Goal: Task Accomplishment & Management: Use online tool/utility

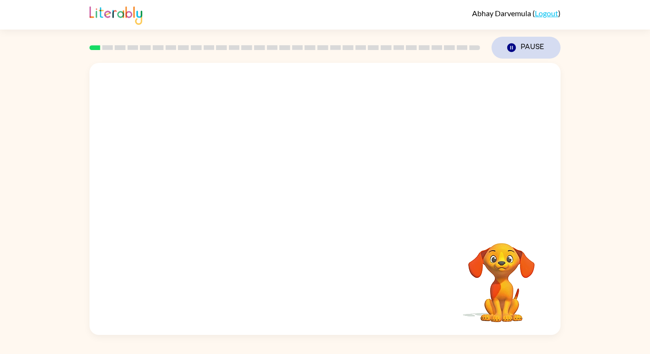
click at [503, 45] on button "Pause Pause" at bounding box center [526, 48] width 69 height 22
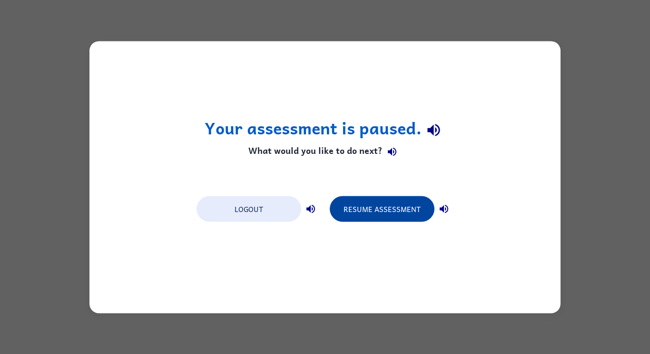
click at [396, 208] on button "Resume Assessment" at bounding box center [382, 209] width 105 height 26
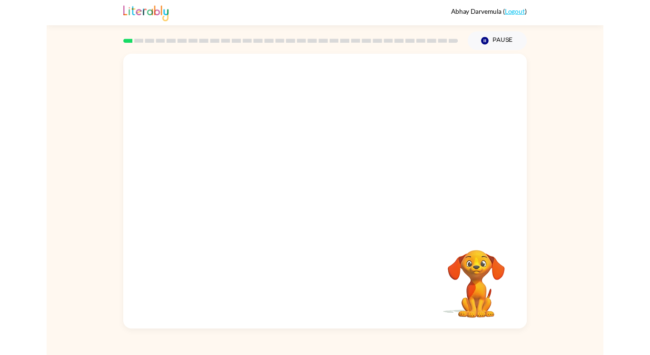
scroll to position [47, 0]
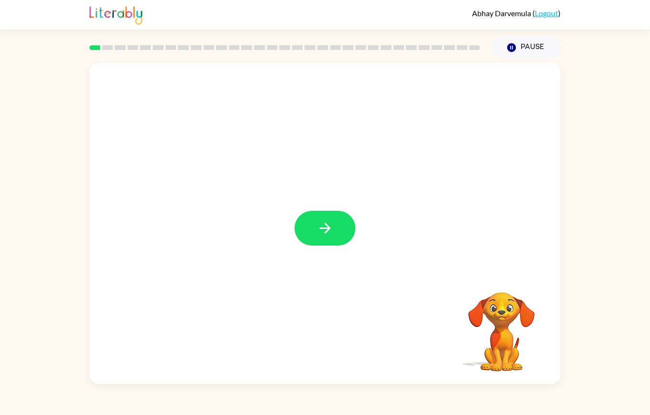
click at [327, 217] on button "button" at bounding box center [325, 228] width 61 height 35
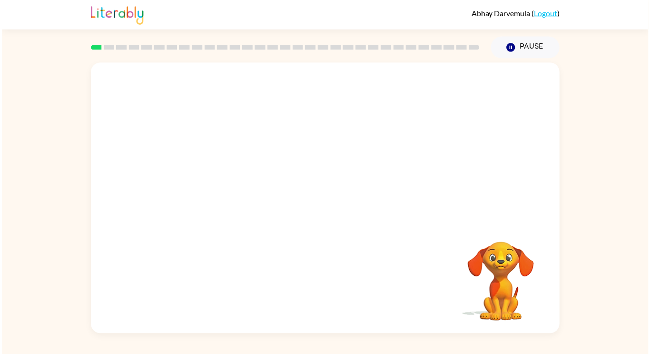
scroll to position [0, 0]
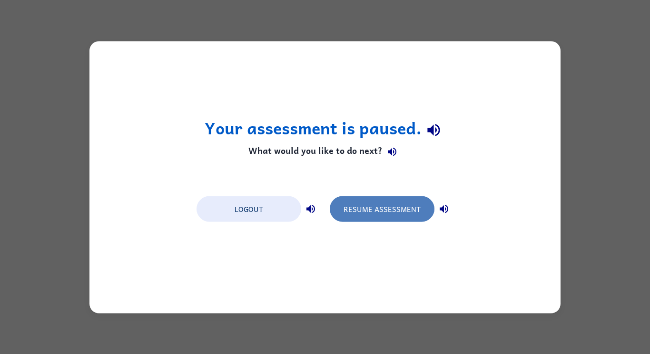
click at [355, 202] on button "Resume Assessment" at bounding box center [382, 209] width 105 height 26
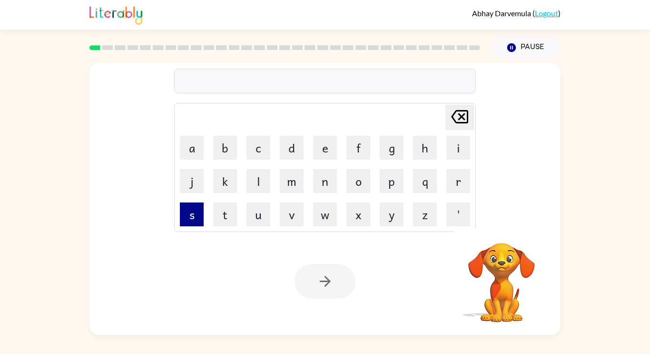
click at [194, 215] on button "s" at bounding box center [192, 214] width 24 height 24
type button "s"
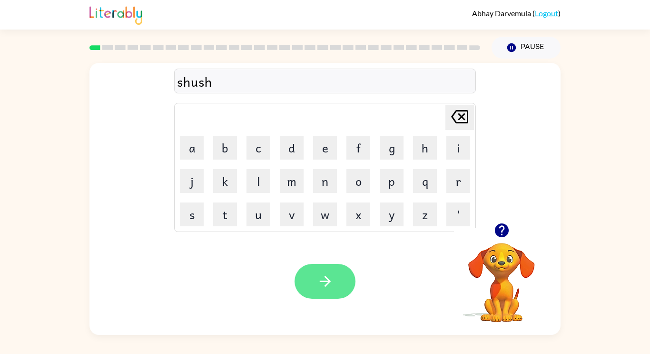
click at [335, 273] on button "button" at bounding box center [325, 281] width 61 height 35
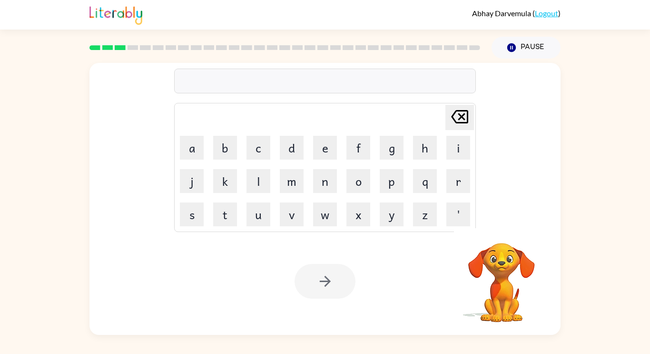
click at [6, 211] on div "Delete Delete last character input a b c d e f g h i j k l m n o p q r s t u v …" at bounding box center [325, 197] width 650 height 276
click at [325, 292] on div at bounding box center [325, 281] width 61 height 35
click at [328, 299] on div "Your browser must support playing .mp4 files to use Literably. Please try using…" at bounding box center [324, 280] width 471 height 107
click at [333, 291] on div at bounding box center [325, 281] width 61 height 35
click at [332, 290] on div at bounding box center [325, 281] width 61 height 35
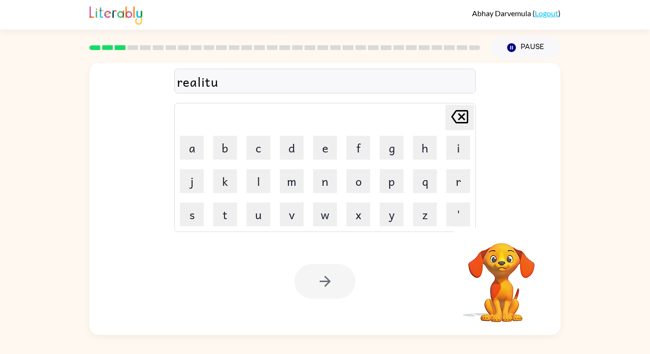
click at [335, 296] on div at bounding box center [325, 281] width 61 height 35
click at [335, 295] on div at bounding box center [325, 281] width 61 height 35
click at [335, 286] on div at bounding box center [325, 281] width 61 height 35
click at [338, 285] on div at bounding box center [325, 281] width 61 height 35
click at [341, 284] on div at bounding box center [325, 281] width 61 height 35
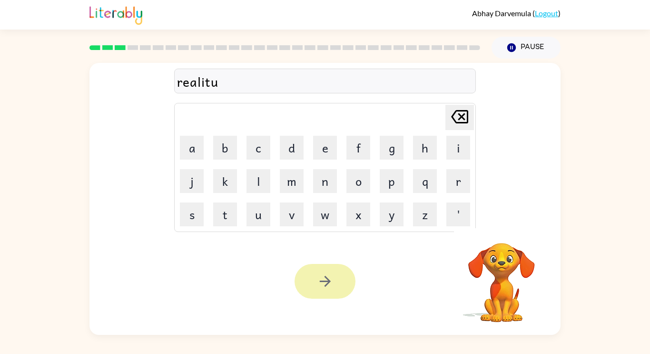
click at [339, 284] on button "button" at bounding box center [325, 281] width 61 height 35
click at [338, 287] on div at bounding box center [325, 281] width 61 height 35
click at [231, 75] on div at bounding box center [325, 81] width 302 height 25
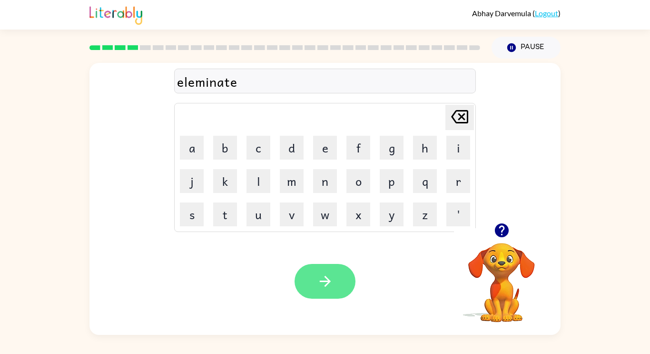
click at [337, 276] on button "button" at bounding box center [325, 281] width 61 height 35
click at [325, 276] on icon "button" at bounding box center [325, 281] width 17 height 17
click at [336, 277] on button "button" at bounding box center [325, 281] width 61 height 35
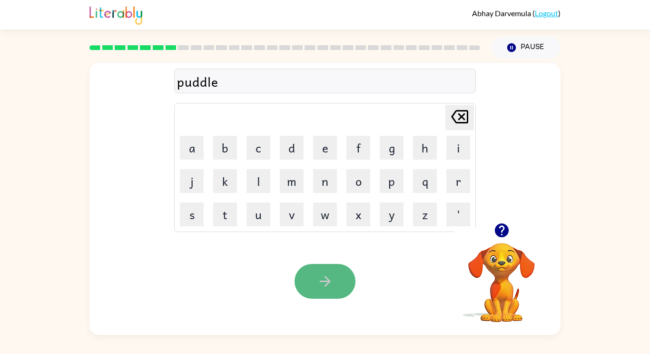
click at [318, 287] on icon "button" at bounding box center [325, 281] width 17 height 17
click at [341, 290] on button "button" at bounding box center [325, 281] width 61 height 35
click at [340, 279] on button "button" at bounding box center [325, 281] width 61 height 35
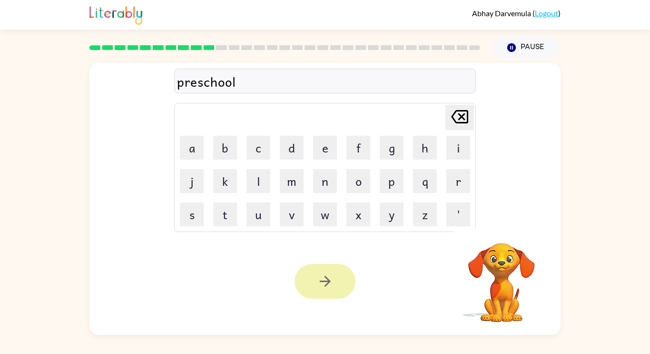
click at [310, 280] on button "button" at bounding box center [325, 281] width 61 height 35
click at [326, 285] on icon "button" at bounding box center [324, 281] width 11 height 11
click at [333, 285] on div at bounding box center [325, 281] width 61 height 35
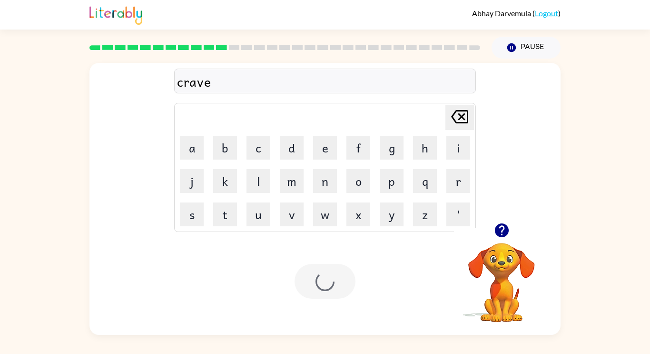
click at [321, 284] on div at bounding box center [325, 281] width 61 height 35
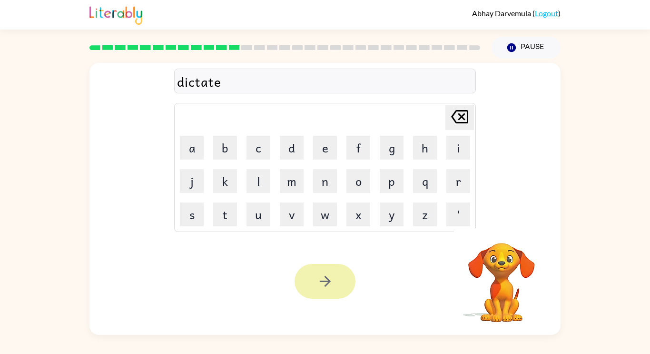
click at [319, 288] on icon "button" at bounding box center [325, 281] width 17 height 17
click at [321, 279] on div at bounding box center [325, 281] width 61 height 35
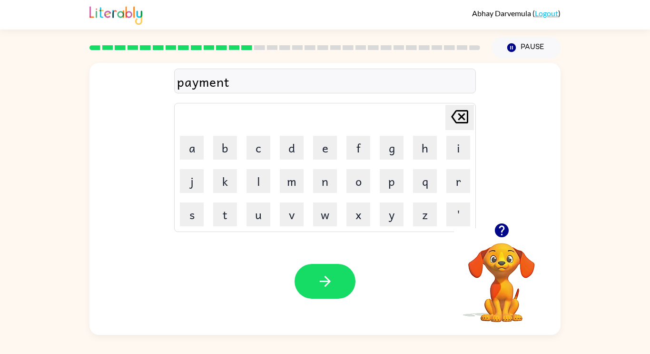
click at [321, 279] on icon "button" at bounding box center [325, 281] width 17 height 17
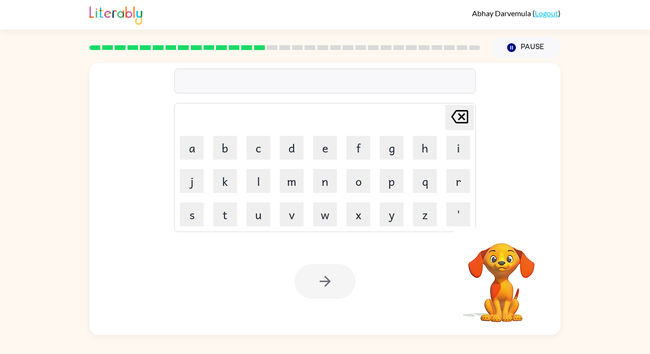
click at [321, 274] on div at bounding box center [325, 281] width 61 height 35
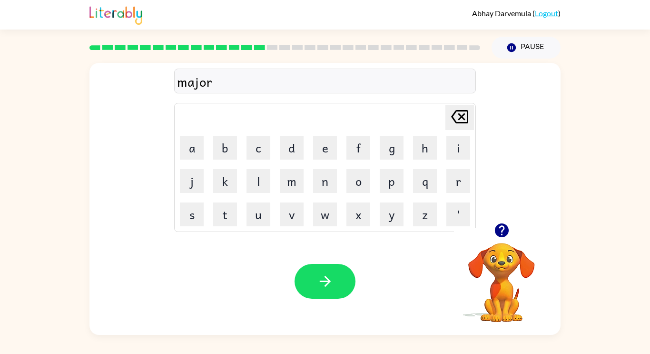
click at [338, 276] on button "button" at bounding box center [325, 281] width 61 height 35
click at [327, 285] on div at bounding box center [325, 281] width 61 height 35
click at [326, 270] on button "button" at bounding box center [325, 281] width 61 height 35
click at [344, 287] on button "button" at bounding box center [325, 281] width 61 height 35
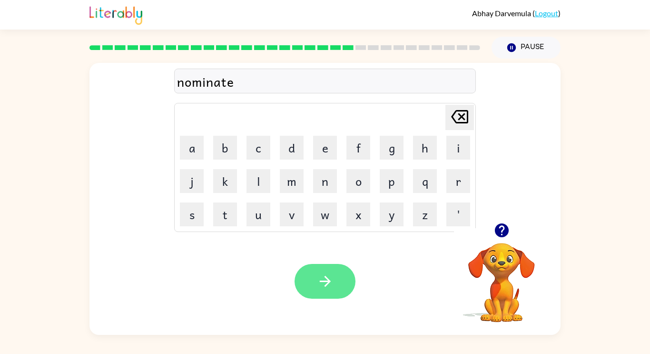
click at [322, 282] on icon "button" at bounding box center [325, 281] width 17 height 17
click at [322, 284] on icon "button" at bounding box center [325, 281] width 17 height 17
click at [334, 276] on div at bounding box center [325, 281] width 61 height 35
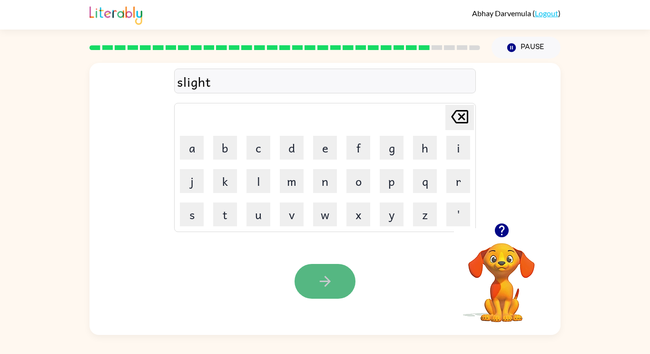
click at [302, 283] on button "button" at bounding box center [325, 281] width 61 height 35
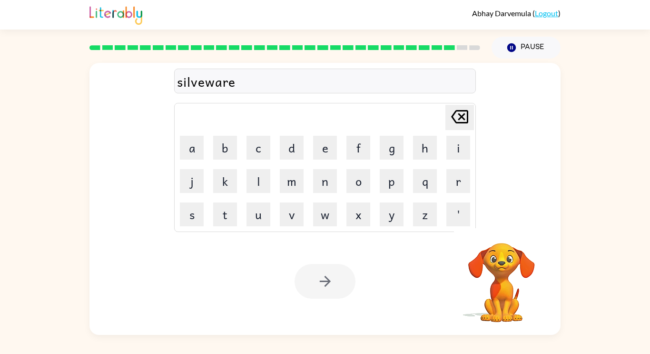
click at [340, 286] on div at bounding box center [325, 281] width 61 height 35
click at [341, 290] on div at bounding box center [325, 281] width 61 height 35
click at [332, 294] on div at bounding box center [325, 281] width 61 height 35
click at [326, 291] on div at bounding box center [325, 281] width 61 height 35
click at [327, 286] on div at bounding box center [325, 281] width 61 height 35
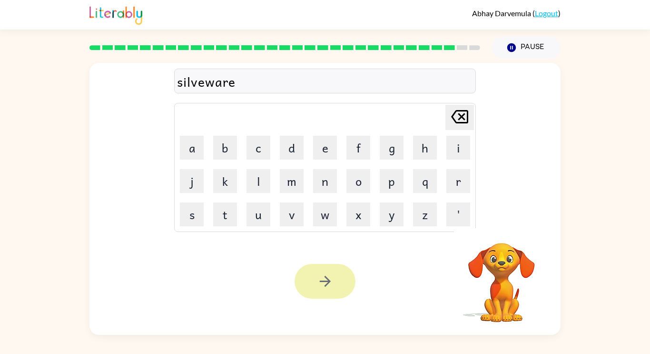
click at [321, 286] on icon "button" at bounding box center [325, 281] width 17 height 17
click at [323, 290] on div at bounding box center [325, 281] width 61 height 35
click at [329, 286] on div at bounding box center [325, 281] width 61 height 35
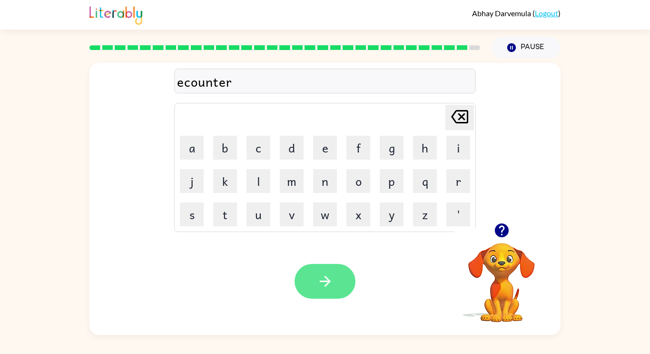
click at [331, 286] on icon "button" at bounding box center [325, 281] width 17 height 17
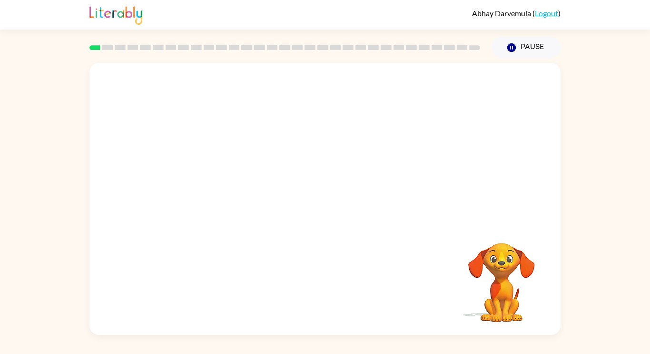
click at [216, 177] on video "Your browser must support playing .mp4 files to use Literably. Please try using…" at bounding box center [324, 143] width 471 height 160
click at [304, 230] on div at bounding box center [324, 199] width 471 height 272
click at [321, 213] on div at bounding box center [325, 203] width 61 height 35
click at [327, 192] on button "button" at bounding box center [325, 203] width 61 height 35
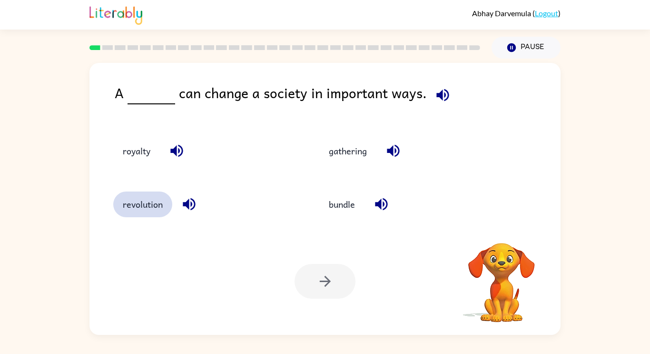
click at [135, 208] on button "revolution" at bounding box center [142, 204] width 59 height 26
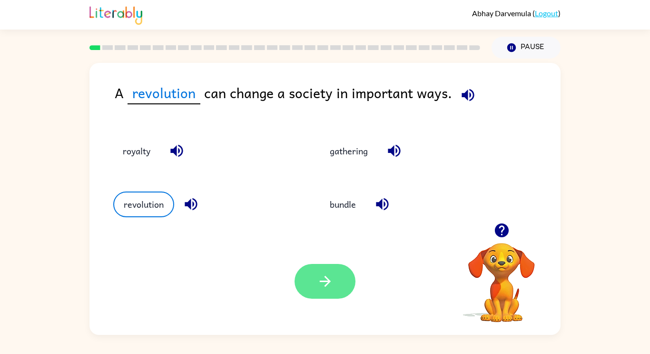
click at [333, 277] on button "button" at bounding box center [325, 281] width 61 height 35
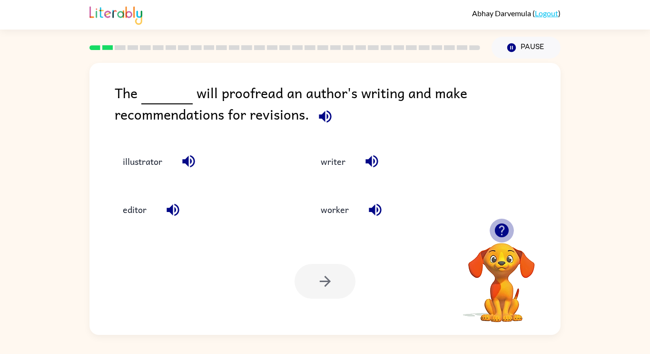
click at [510, 229] on button "button" at bounding box center [502, 230] width 24 height 24
click at [504, 230] on video "Your browser must support playing .mp4 files to use Literably. Please try using…" at bounding box center [501, 275] width 95 height 95
click at [504, 230] on icon "button" at bounding box center [501, 230] width 14 height 14
click at [504, 230] on video "Your browser must support playing .mp4 files to use Literably. Please try using…" at bounding box center [501, 275] width 95 height 95
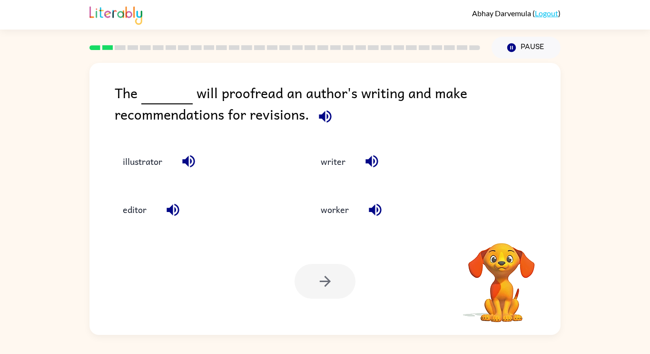
click at [504, 230] on video "Your browser must support playing .mp4 files to use Literably. Please try using…" at bounding box center [501, 275] width 95 height 95
click at [505, 230] on icon "button" at bounding box center [501, 230] width 14 height 14
click at [505, 229] on icon "button" at bounding box center [501, 230] width 14 height 14
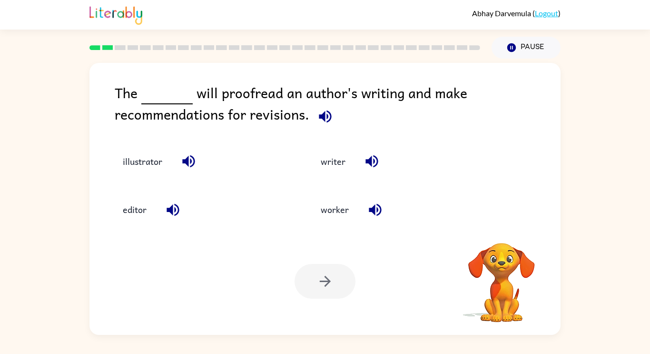
click at [505, 229] on video "Your browser must support playing .mp4 files to use Literably. Please try using…" at bounding box center [501, 275] width 95 height 95
click at [505, 229] on icon "button" at bounding box center [501, 230] width 14 height 14
click at [507, 230] on icon "button" at bounding box center [501, 230] width 14 height 14
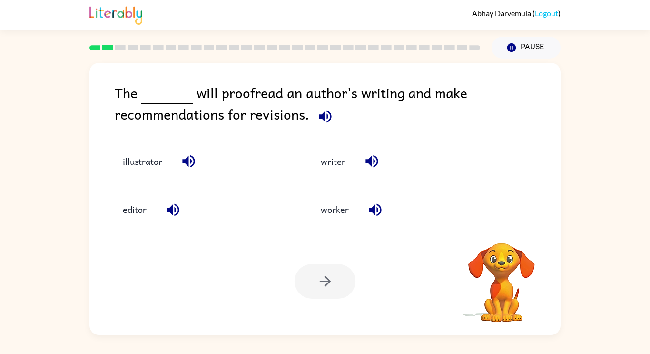
click at [209, 159] on div "illustrator" at bounding box center [201, 161] width 176 height 26
click at [138, 165] on button "illustrator" at bounding box center [142, 161] width 59 height 26
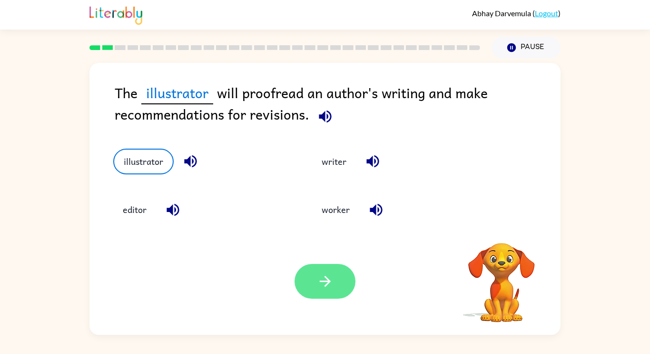
click at [322, 286] on icon "button" at bounding box center [325, 281] width 17 height 17
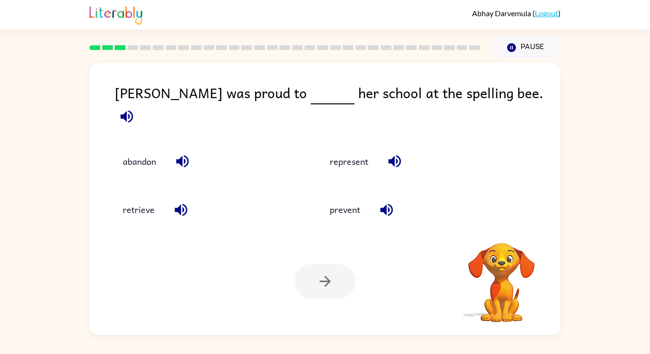
click at [566, 235] on div "Maya was proud to her school at the spelling bee. abandon represent retrieve pr…" at bounding box center [325, 197] width 650 height 276
click at [411, 224] on div "prevent" at bounding box center [405, 202] width 207 height 48
click at [508, 228] on icon "button" at bounding box center [501, 230] width 14 height 14
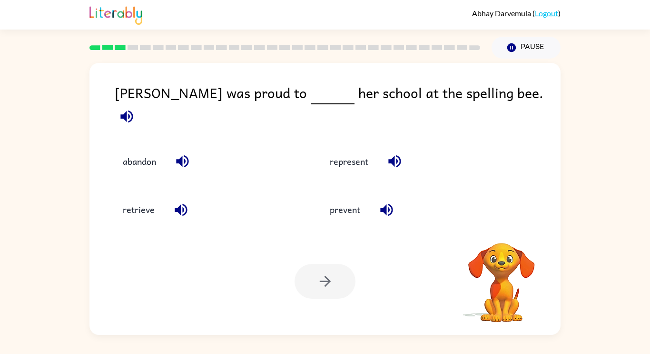
click at [508, 228] on video "Your browser must support playing .mp4 files to use Literably. Please try using…" at bounding box center [501, 275] width 95 height 95
click at [360, 157] on button "represent" at bounding box center [349, 161] width 58 height 26
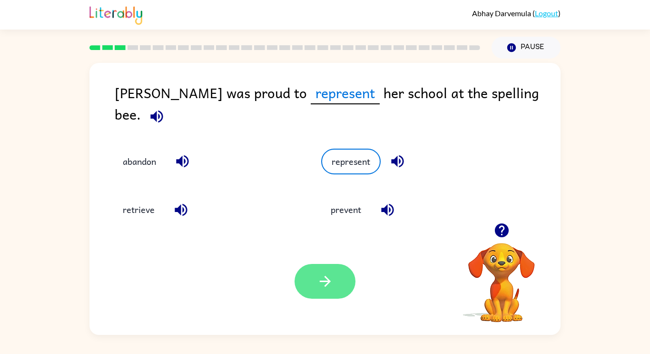
click at [326, 296] on button "button" at bounding box center [325, 281] width 61 height 35
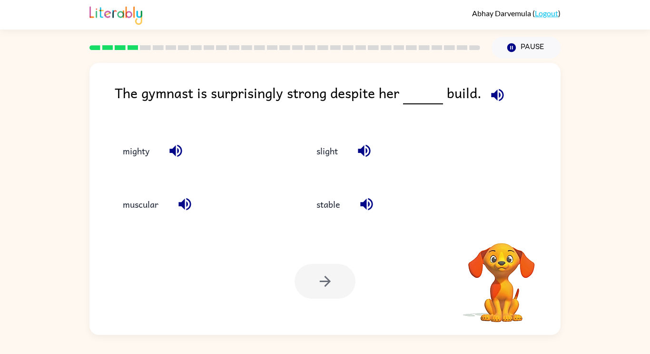
click at [523, 233] on video "Your browser must support playing .mp4 files to use Literably. Please try using…" at bounding box center [501, 275] width 95 height 95
click at [342, 148] on button "slight" at bounding box center [327, 151] width 40 height 26
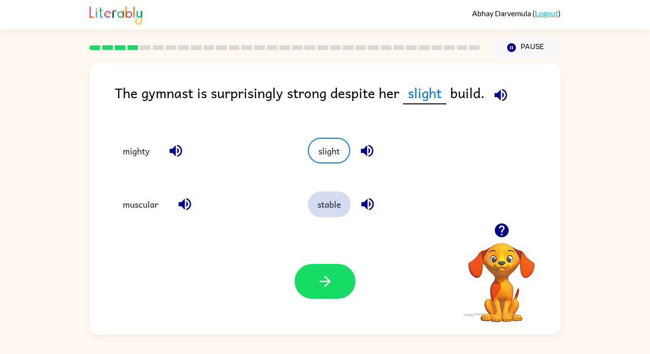
click at [342, 203] on button "stable" at bounding box center [329, 204] width 43 height 26
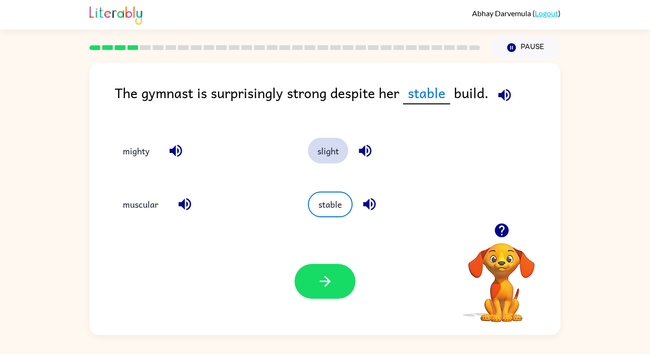
click at [338, 141] on button "slight" at bounding box center [328, 151] width 40 height 26
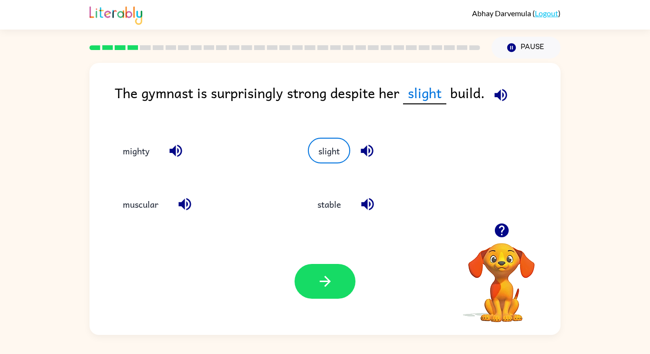
click at [503, 229] on icon "button" at bounding box center [502, 230] width 17 height 17
click at [331, 286] on icon "button" at bounding box center [325, 281] width 17 height 17
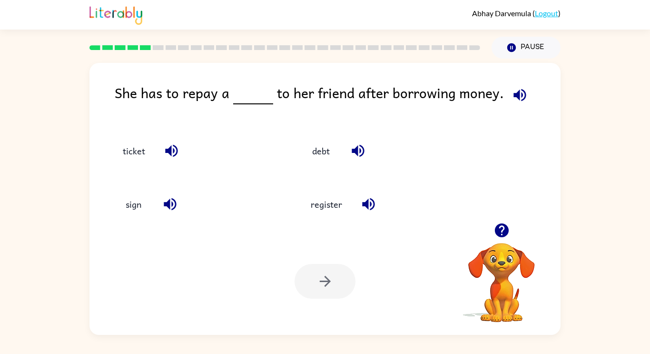
click at [478, 235] on div at bounding box center [501, 230] width 95 height 24
click at [507, 226] on icon "button" at bounding box center [502, 230] width 17 height 17
click at [507, 229] on video "Your browser must support playing .mp4 files to use Literably. Please try using…" at bounding box center [501, 275] width 95 height 95
click at [503, 243] on video "Your browser must support playing .mp4 files to use Literably. Please try using…" at bounding box center [501, 275] width 95 height 95
click at [503, 237] on icon "button" at bounding box center [502, 230] width 17 height 17
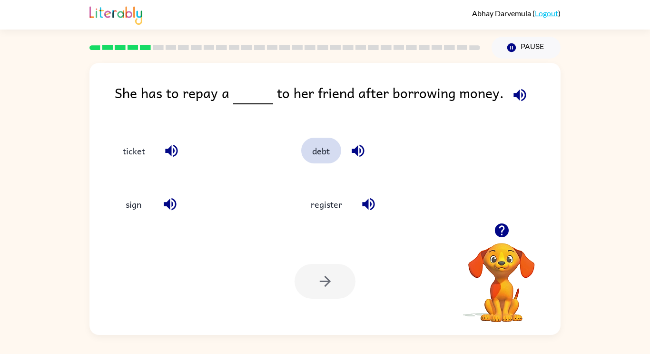
click at [314, 145] on button "debt" at bounding box center [321, 151] width 40 height 26
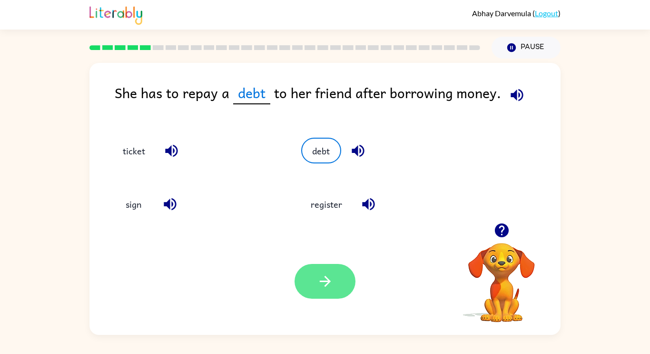
click at [329, 277] on icon "button" at bounding box center [325, 281] width 17 height 17
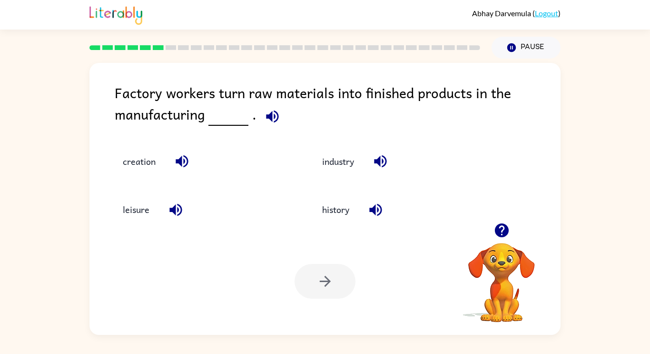
click at [377, 158] on icon "button" at bounding box center [380, 161] width 17 height 17
click at [329, 299] on div "Your browser must support playing .mp4 files to use Literably. Please try using…" at bounding box center [324, 280] width 471 height 107
click at [336, 159] on button "industry" at bounding box center [338, 161] width 51 height 26
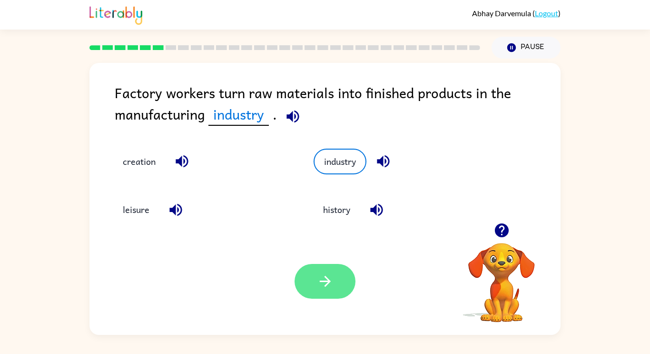
click at [321, 289] on icon "button" at bounding box center [325, 281] width 17 height 17
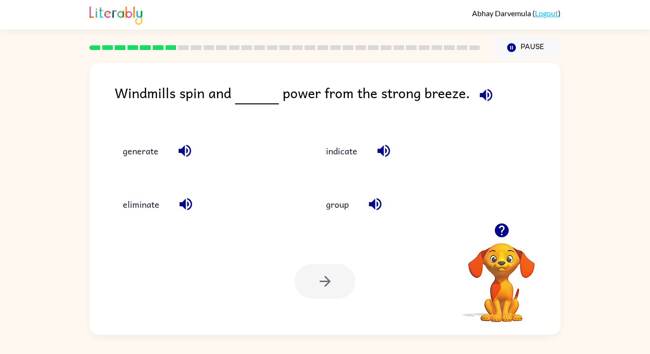
click at [498, 226] on icon "button" at bounding box center [501, 230] width 14 height 14
click at [510, 226] on button "button" at bounding box center [502, 230] width 24 height 24
click at [500, 231] on video "Your browser must support playing .mp4 files to use Literably. Please try using…" at bounding box center [501, 275] width 95 height 95
click at [175, 154] on button "button" at bounding box center [185, 150] width 24 height 24
click at [133, 154] on button "generate" at bounding box center [140, 151] width 55 height 26
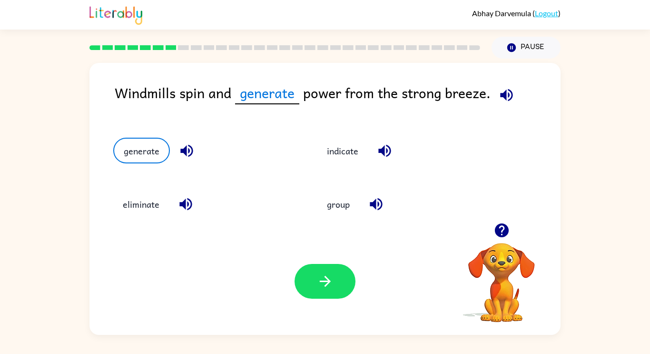
click at [513, 234] on button "button" at bounding box center [502, 230] width 24 height 24
click at [306, 281] on button "button" at bounding box center [325, 281] width 61 height 35
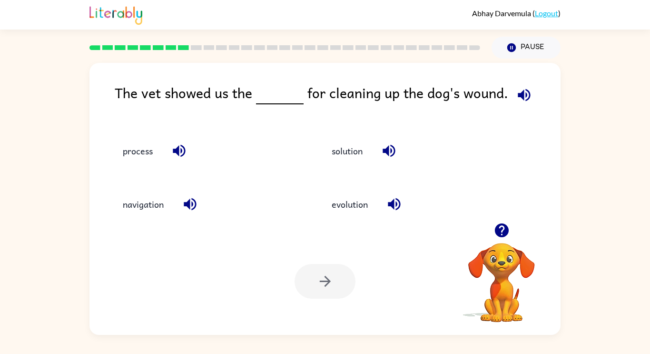
click at [505, 219] on button "button" at bounding box center [502, 230] width 24 height 24
click at [503, 233] on video "Your browser must support playing .mp4 files to use Literably. Please try using…" at bounding box center [501, 275] width 95 height 95
click at [496, 223] on icon "button" at bounding box center [502, 230] width 17 height 17
click at [506, 226] on icon "button" at bounding box center [501, 230] width 14 height 14
click at [504, 230] on icon "button" at bounding box center [501, 230] width 14 height 14
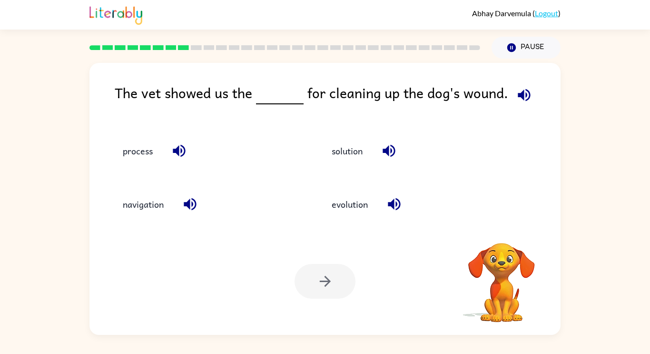
click at [504, 230] on video "Your browser must support playing .mp4 files to use Literably. Please try using…" at bounding box center [501, 275] width 95 height 95
click at [503, 235] on video "Your browser must support playing .mp4 files to use Literably. Please try using…" at bounding box center [501, 275] width 95 height 95
click at [504, 231] on video "Your browser must support playing .mp4 files to use Literably. Please try using…" at bounding box center [501, 275] width 95 height 95
click at [504, 229] on video "Your browser must support playing .mp4 files to use Literably. Please try using…" at bounding box center [501, 275] width 95 height 95
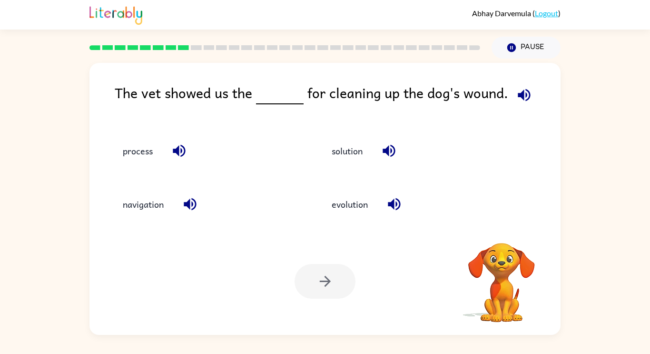
click at [503, 233] on video "Your browser must support playing .mp4 files to use Literably. Please try using…" at bounding box center [501, 275] width 95 height 95
click at [503, 236] on video "Your browser must support playing .mp4 files to use Literably. Please try using…" at bounding box center [501, 275] width 95 height 95
click at [502, 237] on video "Your browser must support playing .mp4 files to use Literably. Please try using…" at bounding box center [501, 275] width 95 height 95
click at [502, 239] on video "Your browser must support playing .mp4 files to use Literably. Please try using…" at bounding box center [501, 275] width 95 height 95
click at [503, 239] on video "Your browser must support playing .mp4 files to use Literably. Please try using…" at bounding box center [501, 275] width 95 height 95
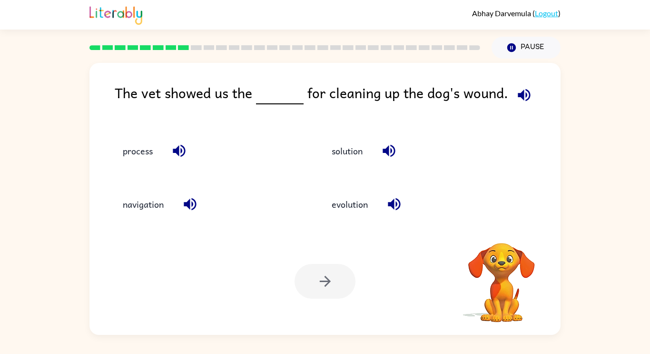
click at [503, 239] on video "Your browser must support playing .mp4 files to use Literably. Please try using…" at bounding box center [501, 275] width 95 height 95
click at [505, 235] on video "Your browser must support playing .mp4 files to use Literably. Please try using…" at bounding box center [501, 275] width 95 height 95
click at [504, 234] on video "Your browser must support playing .mp4 files to use Literably. Please try using…" at bounding box center [501, 275] width 95 height 95
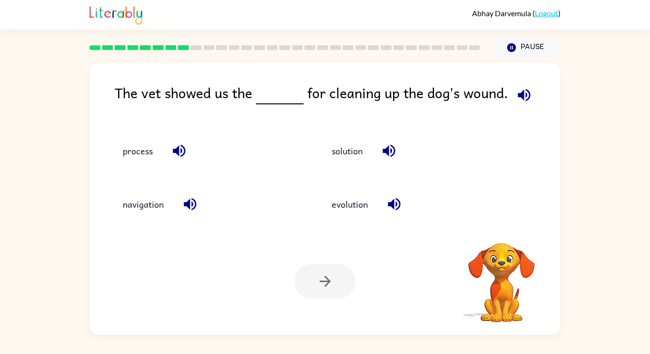
click at [503, 237] on video "Your browser must support playing .mp4 files to use Literably. Please try using…" at bounding box center [501, 275] width 95 height 95
click at [503, 238] on video "Your browser must support playing .mp4 files to use Literably. Please try using…" at bounding box center [501, 275] width 95 height 95
click at [503, 238] on icon "button" at bounding box center [502, 230] width 17 height 17
click at [504, 238] on video "Your browser must support playing .mp4 files to use Literably. Please try using…" at bounding box center [501, 275] width 95 height 95
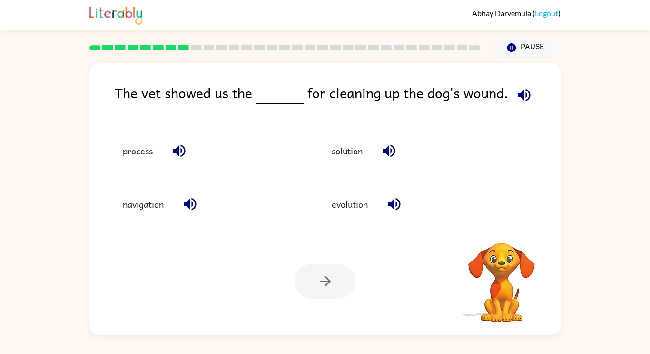
click at [504, 237] on video "Your browser must support playing .mp4 files to use Literably. Please try using…" at bounding box center [501, 275] width 95 height 95
click at [504, 236] on video "Your browser must support playing .mp4 files to use Literably. Please try using…" at bounding box center [501, 275] width 95 height 95
click at [503, 236] on video "Your browser must support playing .mp4 files to use Literably. Please try using…" at bounding box center [501, 275] width 95 height 95
click at [502, 237] on icon "button" at bounding box center [501, 230] width 14 height 14
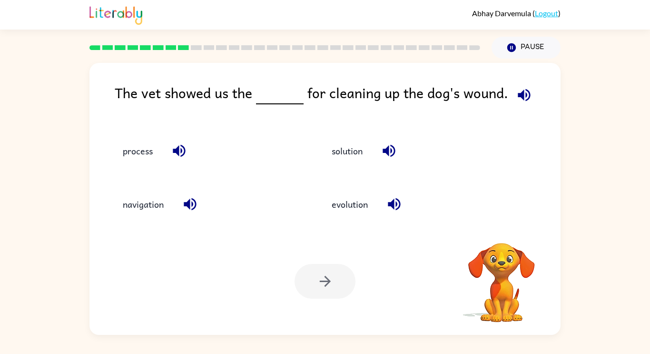
click at [503, 237] on video "Your browser must support playing .mp4 files to use Literably. Please try using…" at bounding box center [501, 275] width 95 height 95
click at [504, 235] on video "Your browser must support playing .mp4 files to use Literably. Please try using…" at bounding box center [501, 275] width 95 height 95
click at [504, 236] on video "Your browser must support playing .mp4 files to use Literably. Please try using…" at bounding box center [501, 275] width 95 height 95
click at [503, 237] on video "Your browser must support playing .mp4 files to use Literably. Please try using…" at bounding box center [501, 275] width 95 height 95
click at [503, 237] on icon "button" at bounding box center [502, 230] width 17 height 17
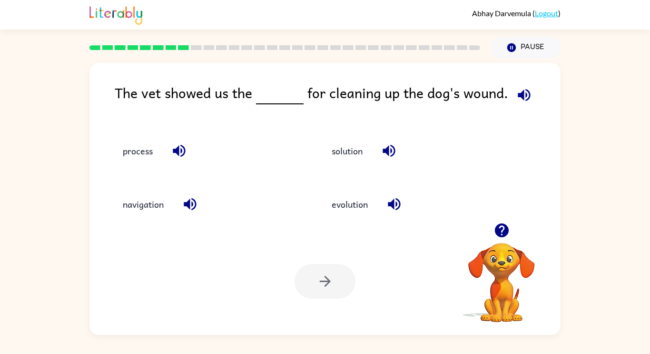
click at [503, 227] on icon "button" at bounding box center [501, 230] width 14 height 14
click at [507, 223] on icon "button" at bounding box center [502, 230] width 17 height 17
click at [507, 228] on video "Your browser must support playing .mp4 files to use Literably. Please try using…" at bounding box center [501, 275] width 95 height 95
click at [508, 229] on icon "button" at bounding box center [501, 230] width 14 height 14
click at [508, 228] on video "Your browser must support playing .mp4 files to use Literably. Please try using…" at bounding box center [501, 275] width 95 height 95
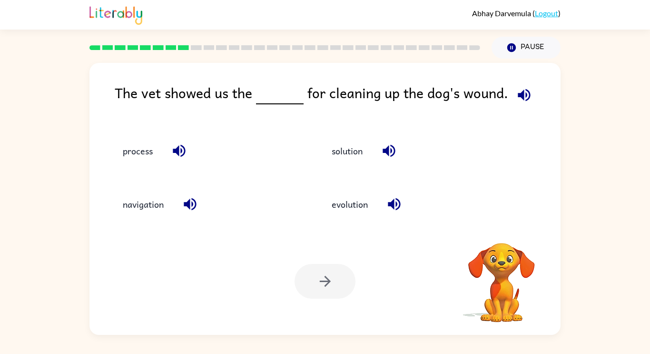
click at [508, 228] on video "Your browser must support playing .mp4 files to use Literably. Please try using…" at bounding box center [501, 275] width 95 height 95
click at [507, 228] on video "Your browser must support playing .mp4 files to use Literably. Please try using…" at bounding box center [501, 275] width 95 height 95
click at [508, 222] on div "evolution" at bounding box center [408, 199] width 209 height 53
click at [509, 222] on div "evolution" at bounding box center [408, 199] width 209 height 53
click at [509, 221] on button "button" at bounding box center [502, 230] width 24 height 24
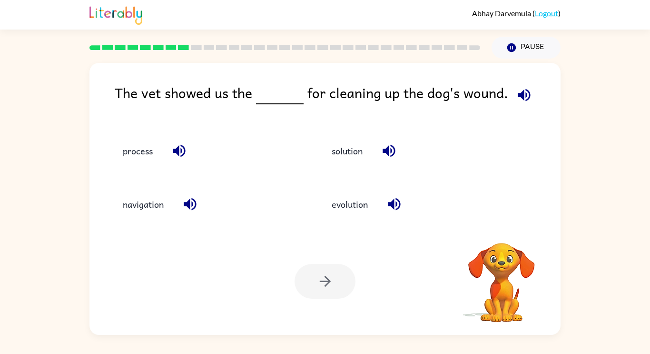
click at [504, 231] on video "Your browser must support playing .mp4 files to use Literably. Please try using…" at bounding box center [501, 275] width 95 height 95
click at [507, 223] on div "evolution" at bounding box center [408, 199] width 209 height 53
click at [506, 228] on video "Your browser must support playing .mp4 files to use Literably. Please try using…" at bounding box center [501, 275] width 95 height 95
click at [507, 229] on video "Your browser must support playing .mp4 files to use Literably. Please try using…" at bounding box center [501, 275] width 95 height 95
click at [507, 228] on video "Your browser must support playing .mp4 files to use Literably. Please try using…" at bounding box center [501, 275] width 95 height 95
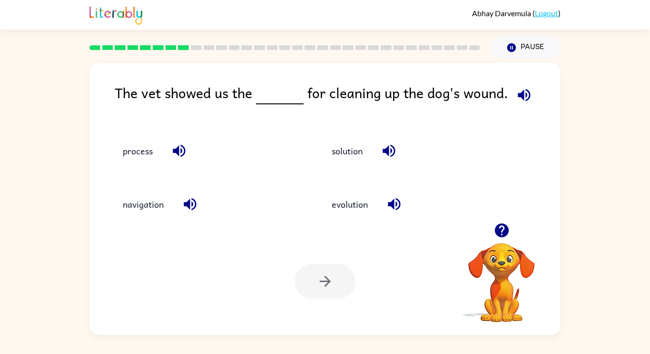
click at [508, 225] on icon "button" at bounding box center [502, 230] width 17 height 17
click at [507, 229] on video "Your browser must support playing .mp4 files to use Literably. Please try using…" at bounding box center [501, 275] width 95 height 95
click at [507, 228] on video "Your browser must support playing .mp4 files to use Literably. Please try using…" at bounding box center [501, 275] width 95 height 95
click at [508, 228] on video "Your browser must support playing .mp4 files to use Literably. Please try using…" at bounding box center [501, 275] width 95 height 95
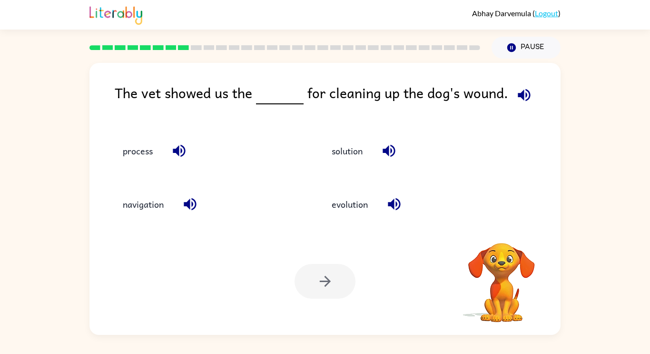
click at [508, 230] on video "Your browser must support playing .mp4 files to use Literably. Please try using…" at bounding box center [501, 275] width 95 height 95
click at [509, 228] on icon "button" at bounding box center [502, 230] width 17 height 17
click at [509, 228] on video "Your browser must support playing .mp4 files to use Literably. Please try using…" at bounding box center [501, 275] width 95 height 95
click at [509, 230] on video "Your browser must support playing .mp4 files to use Literably. Please try using…" at bounding box center [501, 275] width 95 height 95
click at [510, 229] on video "Your browser must support playing .mp4 files to use Literably. Please try using…" at bounding box center [501, 275] width 95 height 95
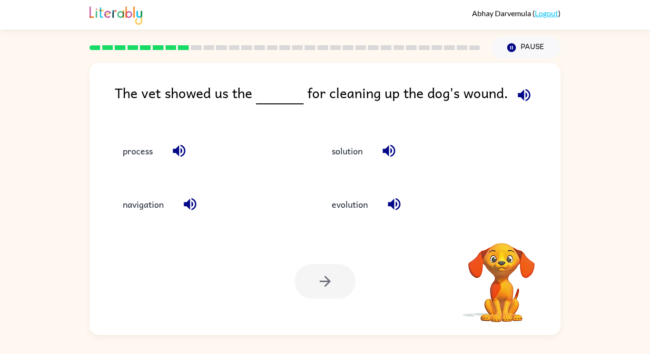
click at [509, 228] on video "Your browser must support playing .mp4 files to use Literably. Please try using…" at bounding box center [501, 275] width 95 height 95
click at [508, 228] on video "Your browser must support playing .mp4 files to use Literably. Please try using…" at bounding box center [501, 275] width 95 height 95
click at [508, 229] on video "Your browser must support playing .mp4 files to use Literably. Please try using…" at bounding box center [501, 275] width 95 height 95
click at [509, 229] on video "Your browser must support playing .mp4 files to use Literably. Please try using…" at bounding box center [501, 275] width 95 height 95
click at [509, 228] on video "Your browser must support playing .mp4 files to use Literably. Please try using…" at bounding box center [501, 275] width 95 height 95
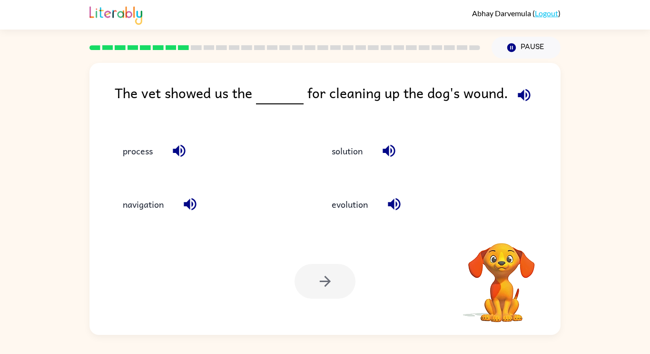
click at [507, 230] on video "Your browser must support playing .mp4 files to use Literably. Please try using…" at bounding box center [501, 275] width 95 height 95
click at [508, 229] on video "Your browser must support playing .mp4 files to use Literably. Please try using…" at bounding box center [501, 275] width 95 height 95
click at [508, 230] on video "Your browser must support playing .mp4 files to use Literably. Please try using…" at bounding box center [501, 275] width 95 height 95
click at [509, 231] on video "Your browser must support playing .mp4 files to use Literably. Please try using…" at bounding box center [501, 275] width 95 height 95
click at [507, 232] on video "Your browser must support playing .mp4 files to use Literably. Please try using…" at bounding box center [501, 275] width 95 height 95
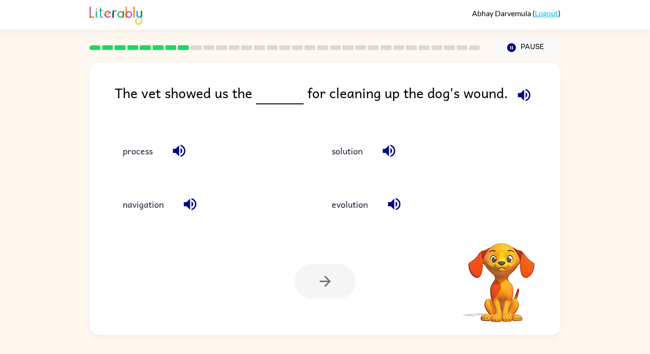
click at [508, 233] on video "Your browser must support playing .mp4 files to use Literably. Please try using…" at bounding box center [501, 275] width 95 height 95
click at [509, 233] on video "Your browser must support playing .mp4 files to use Literably. Please try using…" at bounding box center [501, 275] width 95 height 95
click at [504, 230] on icon "button" at bounding box center [501, 230] width 14 height 14
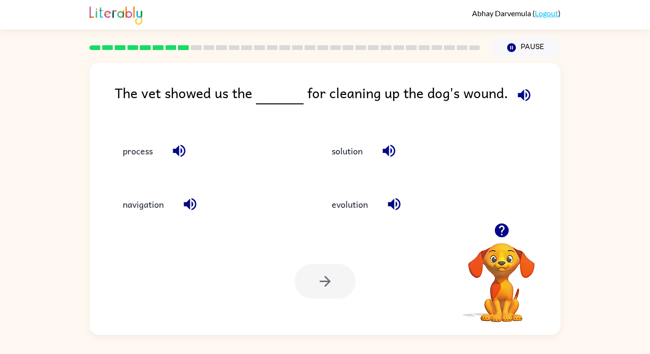
click at [503, 230] on icon "button" at bounding box center [501, 230] width 14 height 14
click at [503, 230] on video "Your browser must support playing .mp4 files to use Literably. Please try using…" at bounding box center [501, 275] width 95 height 95
click at [502, 233] on icon "button" at bounding box center [501, 230] width 14 height 14
click at [502, 233] on video "Your browser must support playing .mp4 files to use Literably. Please try using…" at bounding box center [501, 275] width 95 height 95
click at [501, 232] on icon "button" at bounding box center [502, 230] width 17 height 17
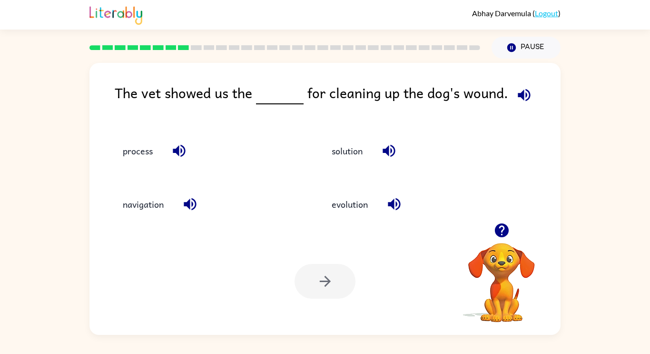
click at [501, 232] on icon "button" at bounding box center [502, 230] width 17 height 17
click at [501, 232] on video "Your browser must support playing .mp4 files to use Literably. Please try using…" at bounding box center [501, 275] width 95 height 95
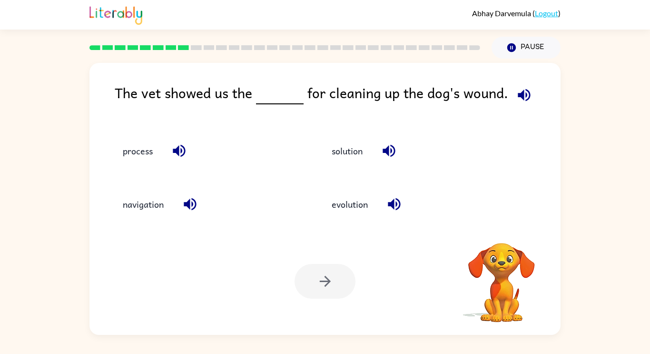
click at [501, 232] on video "Your browser must support playing .mp4 files to use Literably. Please try using…" at bounding box center [501, 275] width 95 height 95
click at [498, 232] on icon "button" at bounding box center [501, 230] width 14 height 14
click at [498, 233] on icon "button" at bounding box center [501, 230] width 14 height 14
click at [498, 233] on video "Your browser must support playing .mp4 files to use Literably. Please try using…" at bounding box center [501, 275] width 95 height 95
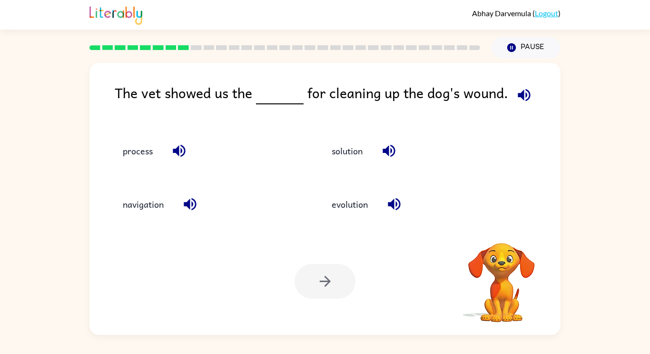
click at [498, 233] on video "Your browser must support playing .mp4 files to use Literably. Please try using…" at bounding box center [501, 275] width 95 height 95
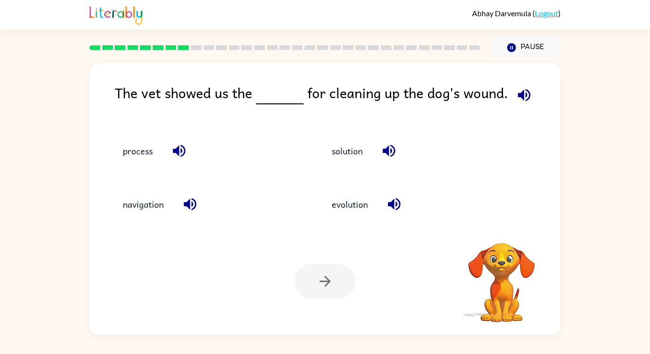
click at [498, 233] on video "Your browser must support playing .mp4 files to use Literably. Please try using…" at bounding box center [501, 275] width 95 height 95
click at [498, 233] on icon "button" at bounding box center [501, 230] width 14 height 14
click at [498, 233] on video "Your browser must support playing .mp4 files to use Literably. Please try using…" at bounding box center [501, 275] width 95 height 95
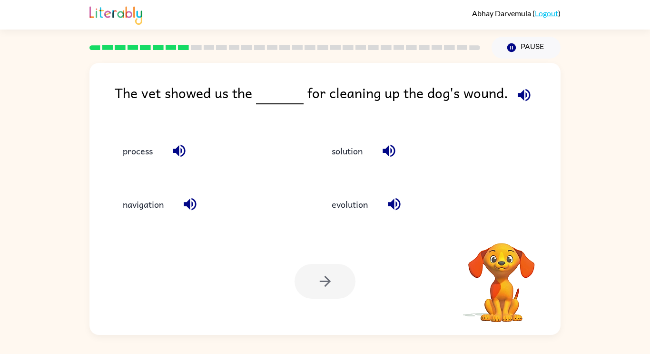
click at [498, 233] on video "Your browser must support playing .mp4 files to use Literably. Please try using…" at bounding box center [501, 275] width 95 height 95
click at [498, 233] on icon "button" at bounding box center [501, 230] width 14 height 14
click at [498, 233] on video "Your browser must support playing .mp4 files to use Literably. Please try using…" at bounding box center [501, 275] width 95 height 95
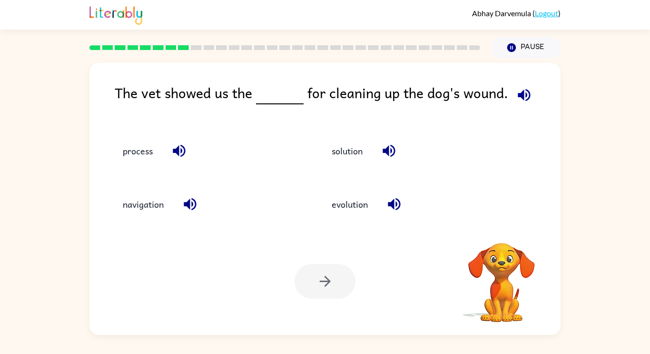
click at [498, 233] on video "Your browser must support playing .mp4 files to use Literably. Please try using…" at bounding box center [501, 275] width 95 height 95
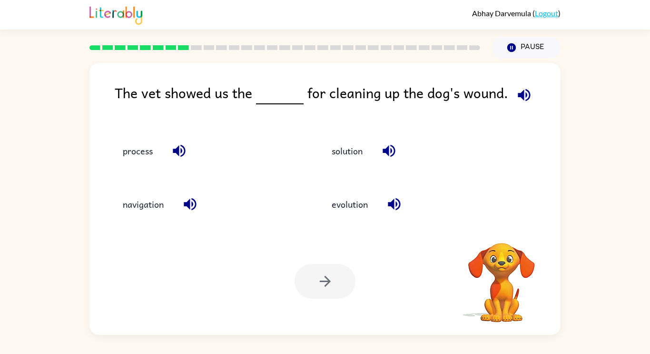
click at [498, 233] on video "Your browser must support playing .mp4 files to use Literably. Please try using…" at bounding box center [501, 275] width 95 height 95
click at [498, 233] on icon "button" at bounding box center [501, 230] width 14 height 14
click at [498, 233] on video "Your browser must support playing .mp4 files to use Literably. Please try using…" at bounding box center [501, 275] width 95 height 95
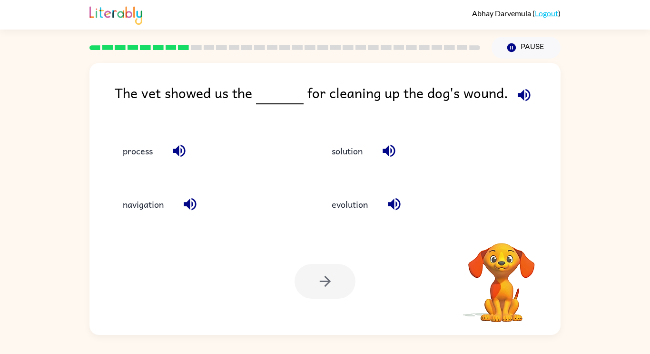
click at [498, 233] on video "Your browser must support playing .mp4 files to use Literably. Please try using…" at bounding box center [501, 275] width 95 height 95
click at [172, 155] on icon "button" at bounding box center [179, 150] width 17 height 17
click at [149, 161] on button "process" at bounding box center [137, 151] width 49 height 26
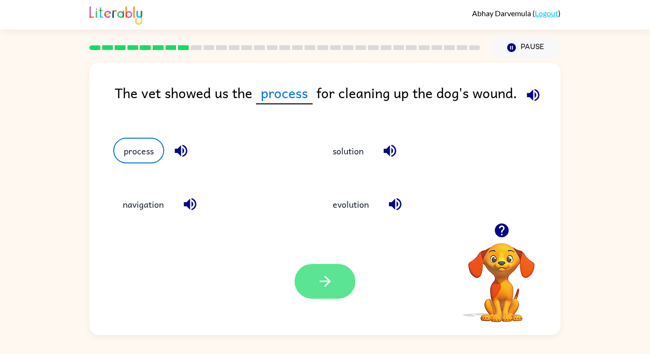
click at [328, 286] on icon "button" at bounding box center [325, 281] width 17 height 17
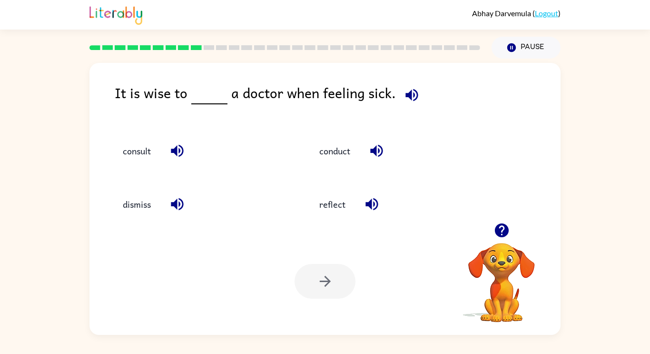
click at [498, 227] on icon "button" at bounding box center [501, 230] width 14 height 14
click at [494, 228] on icon "button" at bounding box center [502, 230] width 17 height 17
click at [494, 231] on video "Your browser must support playing .mp4 files to use Literably. Please try using…" at bounding box center [501, 275] width 95 height 95
click at [494, 237] on video "Your browser must support playing .mp4 files to use Literably. Please try using…" at bounding box center [501, 275] width 95 height 95
click at [492, 241] on video "Your browser must support playing .mp4 files to use Literably. Please try using…" at bounding box center [501, 275] width 95 height 95
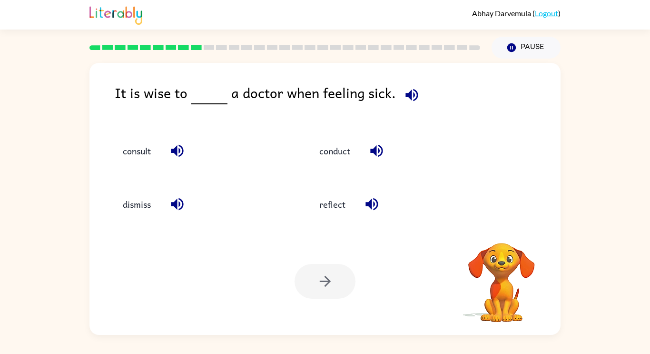
click at [492, 242] on div at bounding box center [501, 242] width 95 height 0
click at [492, 240] on div at bounding box center [501, 230] width 95 height 24
click at [492, 239] on div at bounding box center [501, 230] width 95 height 24
click at [649, 38] on div "Abhay Darvemula ( Logout ) Pause Pause It is wise to a doctor when feeling sick…" at bounding box center [325, 177] width 650 height 354
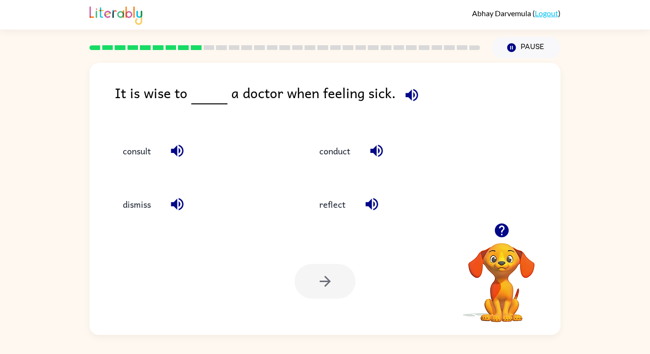
click at [498, 227] on icon "button" at bounding box center [501, 230] width 14 height 14
click at [501, 228] on video "Your browser must support playing .mp4 files to use Literably. Please try using…" at bounding box center [501, 275] width 95 height 95
click at [503, 229] on video "Your browser must support playing .mp4 files to use Literably. Please try using…" at bounding box center [501, 275] width 95 height 95
click at [502, 230] on video "Your browser must support playing .mp4 files to use Literably. Please try using…" at bounding box center [501, 275] width 95 height 95
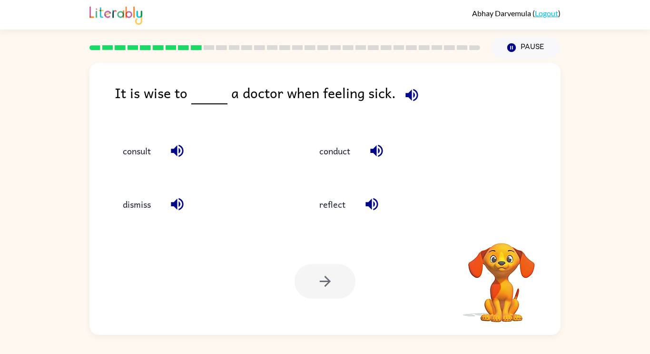
click at [503, 231] on video "Your browser must support playing .mp4 files to use Literably. Please try using…" at bounding box center [501, 275] width 95 height 95
click at [503, 229] on video "Your browser must support playing .mp4 files to use Literably. Please try using…" at bounding box center [501, 275] width 95 height 95
click at [503, 230] on video "Your browser must support playing .mp4 files to use Literably. Please try using…" at bounding box center [501, 275] width 95 height 95
click at [503, 232] on video "Your browser must support playing .mp4 files to use Literably. Please try using…" at bounding box center [501, 275] width 95 height 95
click at [503, 233] on video "Your browser must support playing .mp4 files to use Literably. Please try using…" at bounding box center [501, 275] width 95 height 95
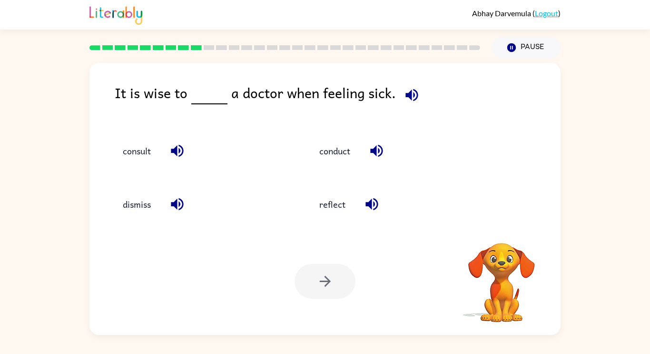
click at [503, 232] on video "Your browser must support playing .mp4 files to use Literably. Please try using…" at bounding box center [501, 275] width 95 height 95
click at [503, 230] on video "Your browser must support playing .mp4 files to use Literably. Please try using…" at bounding box center [501, 275] width 95 height 95
click at [503, 232] on video "Your browser must support playing .mp4 files to use Literably. Please try using…" at bounding box center [501, 275] width 95 height 95
click at [503, 231] on video "Your browser must support playing .mp4 files to use Literably. Please try using…" at bounding box center [501, 275] width 95 height 95
click at [503, 232] on video "Your browser must support playing .mp4 files to use Literably. Please try using…" at bounding box center [501, 275] width 95 height 95
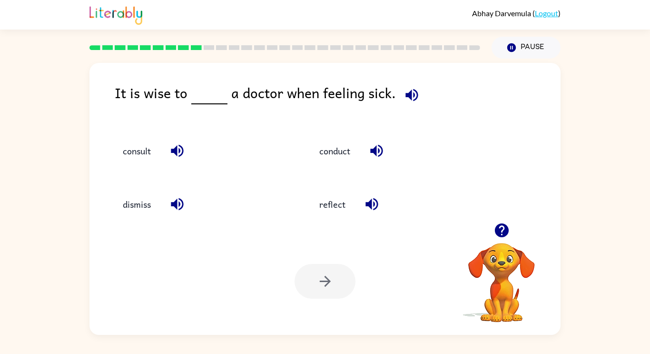
click at [502, 233] on icon "button" at bounding box center [501, 230] width 14 height 14
click at [500, 233] on video "Your browser must support playing .mp4 files to use Literably. Please try using…" at bounding box center [501, 275] width 95 height 95
click at [499, 233] on video "Your browser must support playing .mp4 files to use Literably. Please try using…" at bounding box center [501, 275] width 95 height 95
click at [129, 153] on button "consult" at bounding box center [136, 151] width 47 height 26
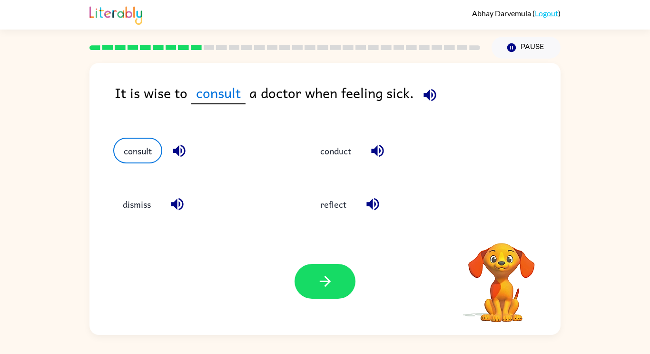
click at [499, 234] on video "Your browser must support playing .mp4 files to use Literably. Please try using…" at bounding box center [501, 275] width 95 height 95
click at [503, 233] on icon "button" at bounding box center [501, 230] width 14 height 14
click at [333, 296] on button "button" at bounding box center [325, 281] width 61 height 35
click at [313, 289] on div at bounding box center [325, 281] width 61 height 35
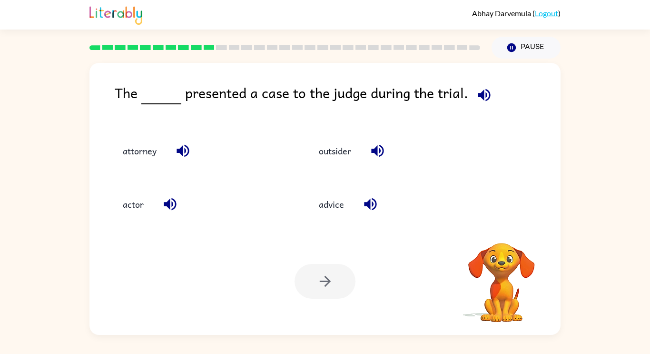
click at [507, 235] on video "Your browser must support playing .mp4 files to use Literably. Please try using…" at bounding box center [501, 275] width 95 height 95
click at [124, 212] on button "actor" at bounding box center [133, 204] width 40 height 26
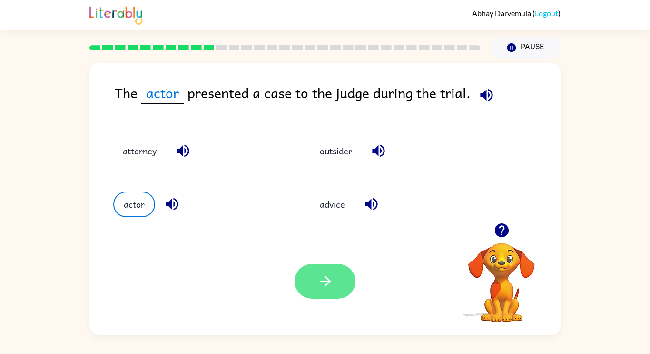
click at [353, 280] on button "button" at bounding box center [325, 281] width 61 height 35
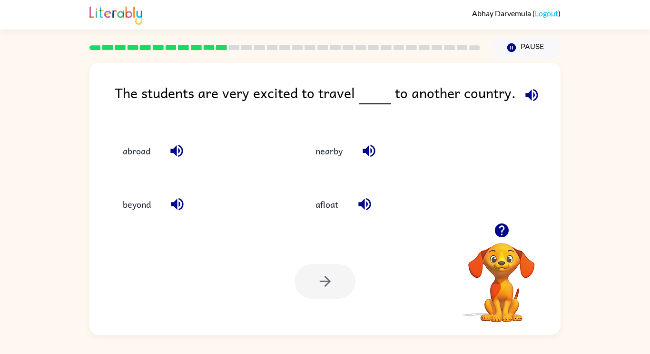
click at [168, 210] on button "button" at bounding box center [177, 204] width 24 height 24
click at [124, 212] on button "beyond" at bounding box center [136, 204] width 47 height 26
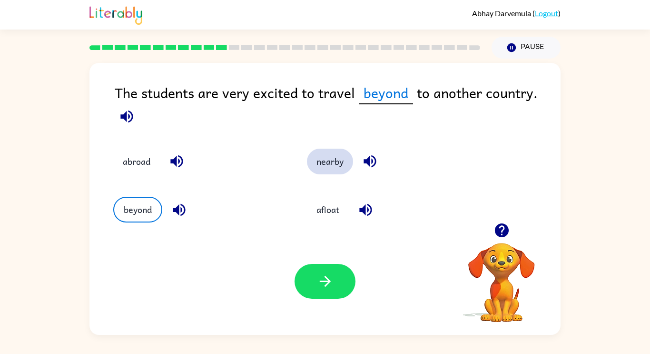
click at [341, 162] on button "nearby" at bounding box center [330, 161] width 46 height 26
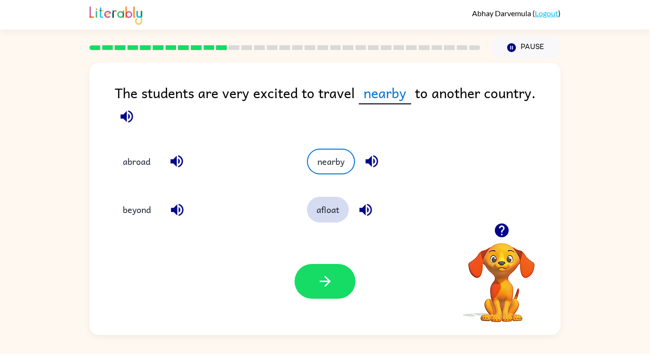
click at [341, 210] on button "afloat" at bounding box center [328, 210] width 42 height 26
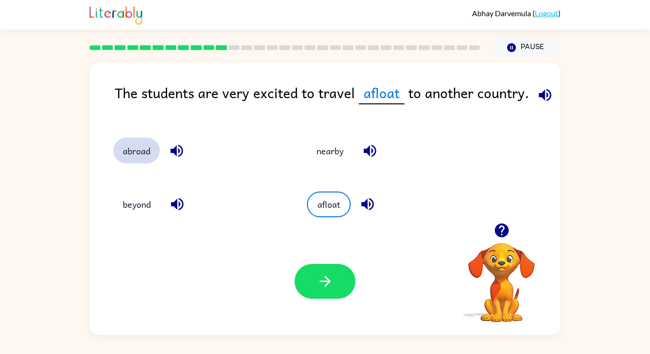
click at [139, 145] on button "abroad" at bounding box center [136, 151] width 47 height 26
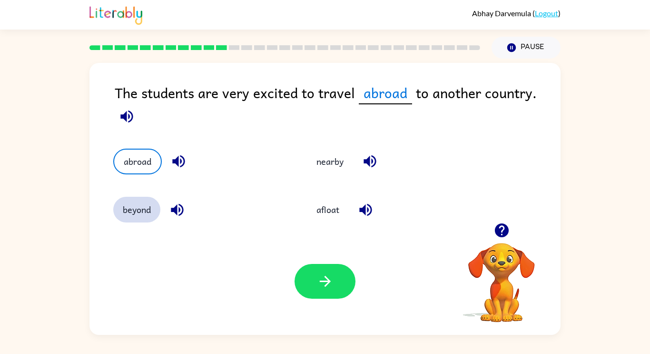
click at [146, 214] on button "beyond" at bounding box center [136, 210] width 47 height 26
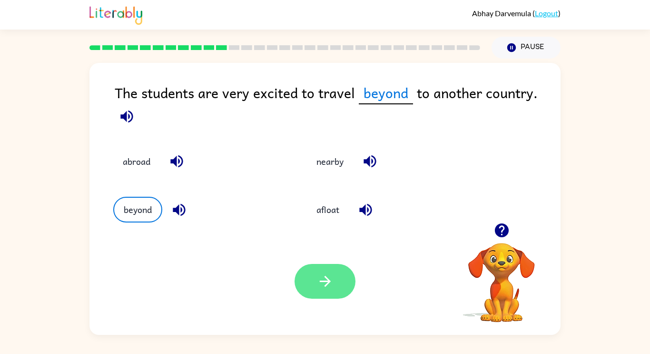
click at [338, 277] on button "button" at bounding box center [325, 281] width 61 height 35
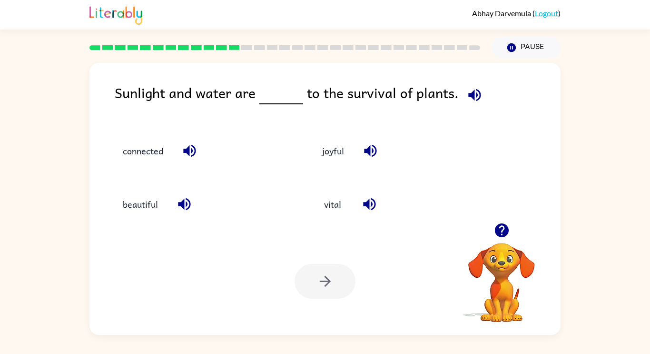
click at [504, 227] on icon "button" at bounding box center [501, 230] width 14 height 14
click at [603, 249] on div "Sunlight and water are to the survival of plants. connected joyful beautiful vi…" at bounding box center [325, 197] width 650 height 276
click at [332, 215] on button "vital" at bounding box center [333, 204] width 40 height 26
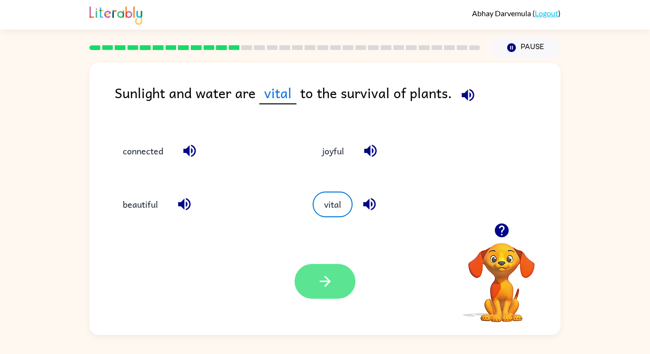
click at [327, 288] on icon "button" at bounding box center [325, 281] width 17 height 17
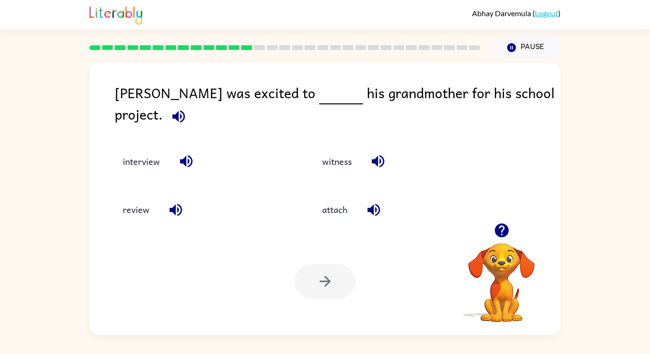
click at [142, 178] on div "review" at bounding box center [194, 202] width 199 height 48
click at [145, 157] on button "interview" at bounding box center [141, 161] width 56 height 26
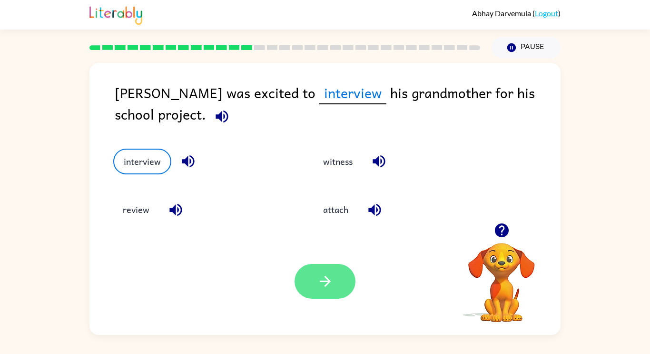
click at [324, 268] on button "button" at bounding box center [325, 281] width 61 height 35
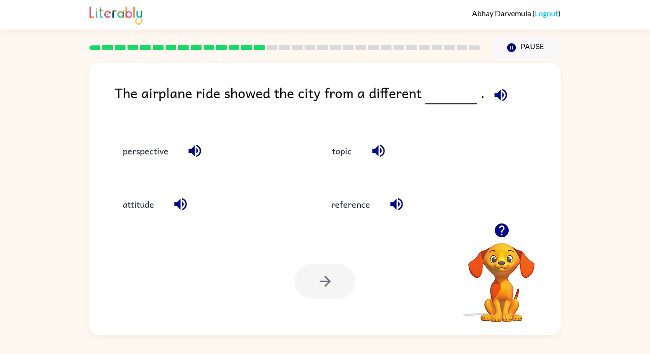
click at [503, 201] on div "reference" at bounding box center [415, 204] width 187 height 26
click at [506, 207] on div "reference" at bounding box center [415, 204] width 187 height 26
click at [498, 222] on icon "button" at bounding box center [502, 230] width 17 height 17
click at [506, 231] on video "Your browser must support playing .mp4 files to use Literably. Please try using…" at bounding box center [501, 275] width 95 height 95
click at [506, 229] on video "Your browser must support playing .mp4 files to use Literably. Please try using…" at bounding box center [501, 275] width 95 height 95
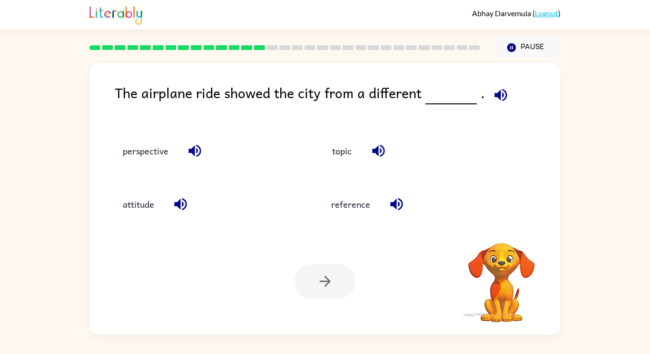
click at [504, 230] on video "Your browser must support playing .mp4 files to use Literably. Please try using…" at bounding box center [501, 275] width 95 height 95
click at [503, 229] on video "Your browser must support playing .mp4 files to use Literably. Please try using…" at bounding box center [501, 275] width 95 height 95
click at [503, 228] on video "Your browser must support playing .mp4 files to use Literably. Please try using…" at bounding box center [501, 275] width 95 height 95
click at [507, 233] on video "Your browser must support playing .mp4 files to use Literably. Please try using…" at bounding box center [501, 275] width 95 height 95
click at [507, 228] on video "Your browser must support playing .mp4 files to use Literably. Please try using…" at bounding box center [501, 275] width 95 height 95
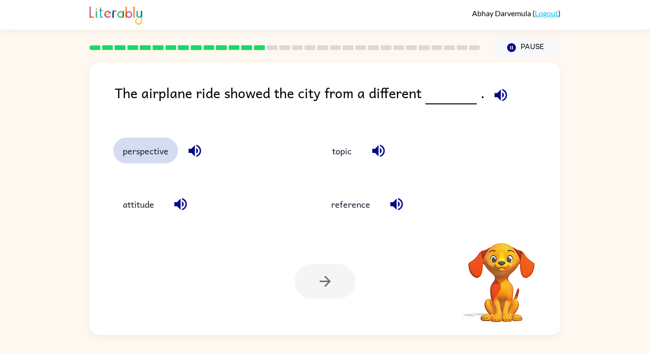
click at [138, 155] on button "perspective" at bounding box center [145, 151] width 65 height 26
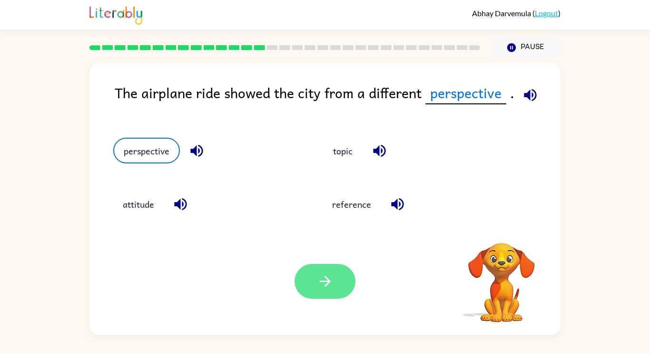
click at [319, 287] on icon "button" at bounding box center [325, 281] width 17 height 17
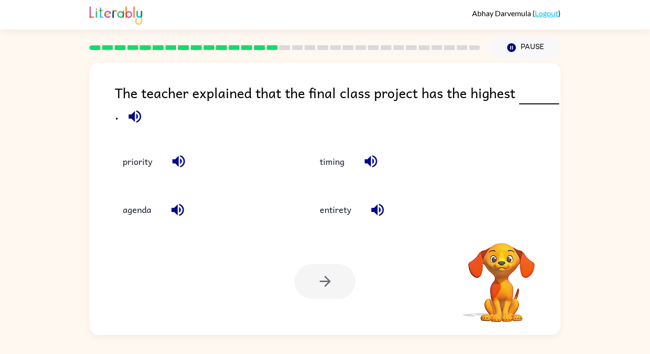
click at [498, 230] on video "Your browser must support playing .mp4 files to use Literably. Please try using…" at bounding box center [501, 275] width 95 height 95
click at [501, 230] on video "Your browser must support playing .mp4 files to use Literably. Please try using…" at bounding box center [501, 275] width 95 height 95
click at [605, 230] on div "The teacher explained that the final class project has the highest . priority t…" at bounding box center [325, 197] width 650 height 276
click at [128, 155] on button "priority" at bounding box center [137, 161] width 49 height 26
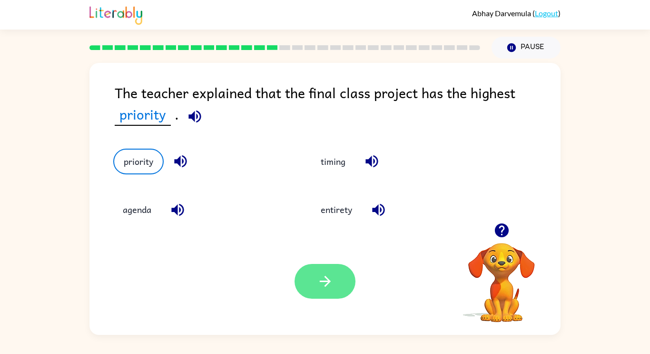
click at [351, 286] on button "button" at bounding box center [325, 281] width 61 height 35
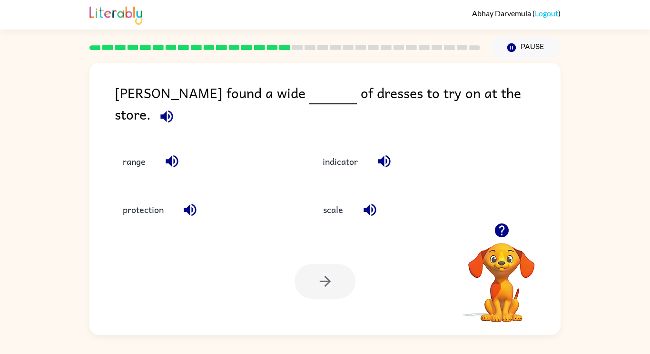
click at [508, 218] on div at bounding box center [501, 230] width 95 height 24
click at [336, 148] on button "indicator" at bounding box center [340, 161] width 54 height 26
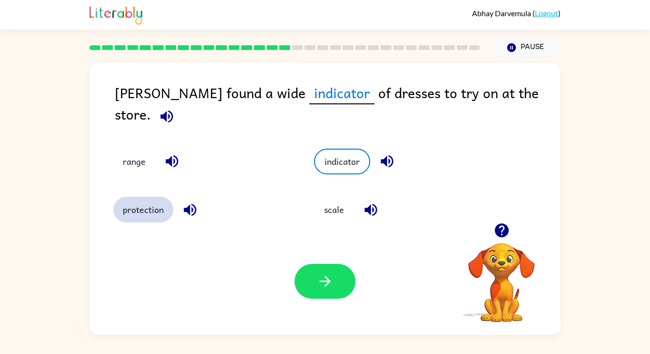
click at [142, 202] on button "protection" at bounding box center [143, 210] width 60 height 26
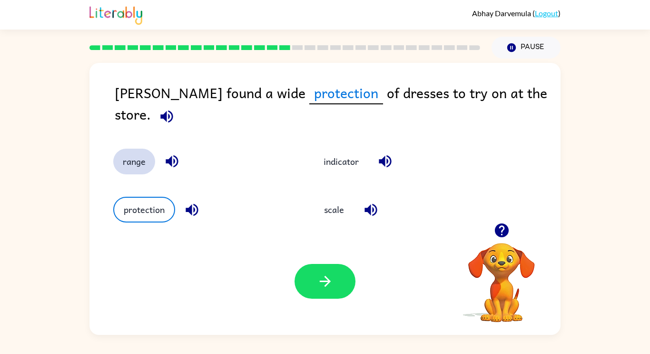
click at [125, 150] on button "range" at bounding box center [134, 161] width 42 height 26
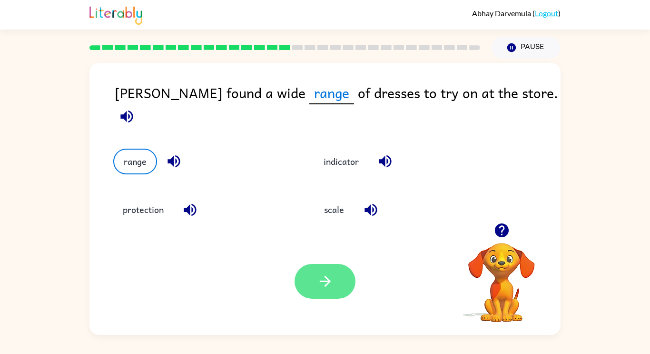
click at [319, 281] on icon "button" at bounding box center [325, 281] width 17 height 17
click at [318, 288] on div at bounding box center [325, 281] width 61 height 35
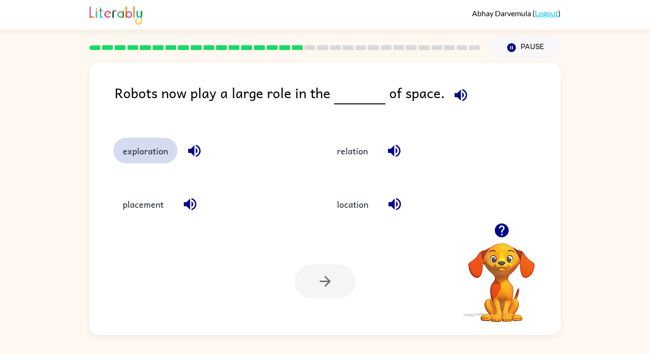
click at [134, 148] on button "exploration" at bounding box center [145, 151] width 64 height 26
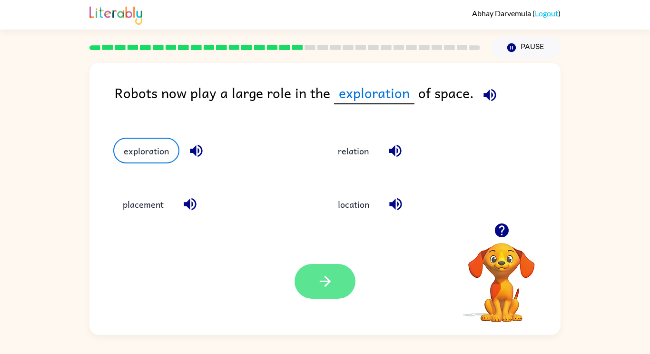
click at [310, 272] on button "button" at bounding box center [325, 281] width 61 height 35
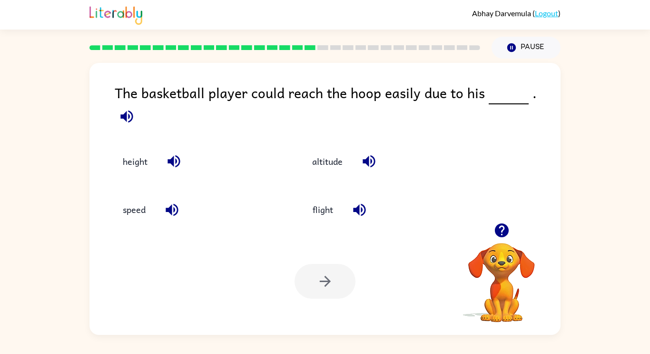
click at [168, 153] on icon "button" at bounding box center [174, 161] width 17 height 17
click at [139, 148] on button "height" at bounding box center [135, 161] width 44 height 26
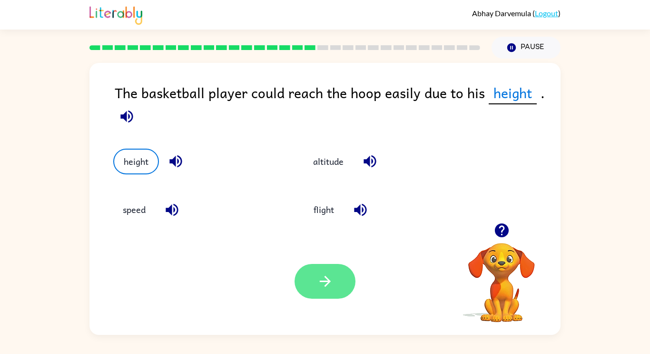
click at [329, 287] on icon "button" at bounding box center [325, 281] width 17 height 17
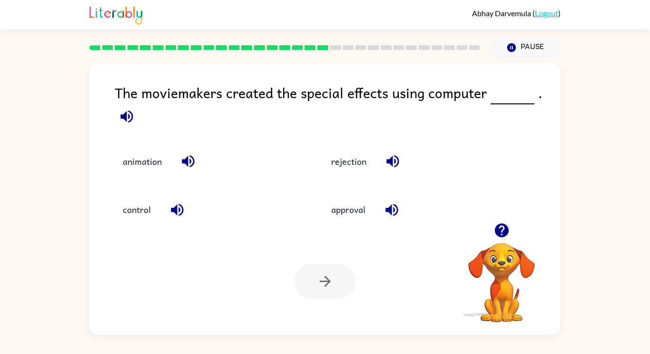
click at [498, 237] on icon "button" at bounding box center [502, 230] width 17 height 17
click at [504, 235] on icon "button" at bounding box center [501, 230] width 14 height 14
click at [509, 233] on icon "button" at bounding box center [502, 230] width 17 height 17
click at [508, 236] on icon "button" at bounding box center [502, 230] width 17 height 17
click at [504, 234] on icon "button" at bounding box center [501, 230] width 14 height 14
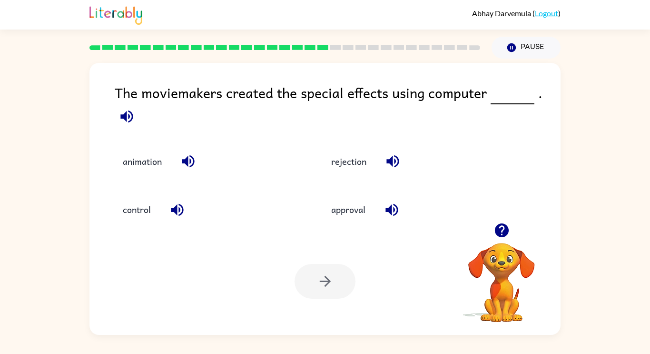
click at [504, 234] on icon "button" at bounding box center [501, 230] width 14 height 14
click at [504, 246] on video "Your browser must support playing .mp4 files to use Literably. Please try using…" at bounding box center [501, 275] width 95 height 95
click at [503, 242] on div at bounding box center [501, 230] width 95 height 24
click at [503, 247] on video "Your browser must support playing .mp4 files to use Literably. Please try using…" at bounding box center [501, 275] width 95 height 95
click at [503, 237] on icon "button" at bounding box center [502, 230] width 17 height 17
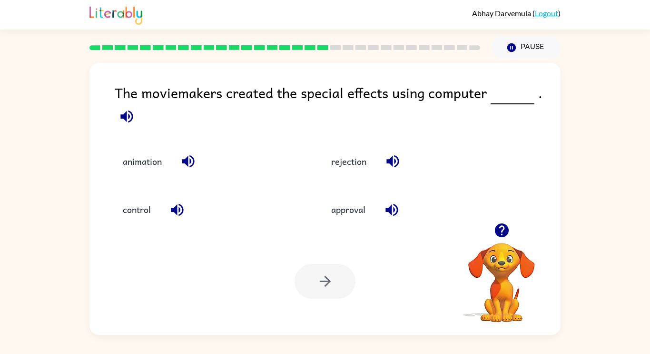
click at [499, 237] on video "Your browser must support playing .mp4 files to use Literably. Please try using…" at bounding box center [501, 275] width 95 height 95
click at [502, 239] on video "Your browser must support playing .mp4 files to use Literably. Please try using…" at bounding box center [501, 275] width 95 height 95
click at [503, 238] on video "Your browser must support playing .mp4 files to use Literably. Please try using…" at bounding box center [501, 275] width 95 height 95
click at [502, 237] on video "Your browser must support playing .mp4 files to use Literably. Please try using…" at bounding box center [501, 275] width 95 height 95
click at [503, 237] on video "Your browser must support playing .mp4 files to use Literably. Please try using…" at bounding box center [501, 275] width 95 height 95
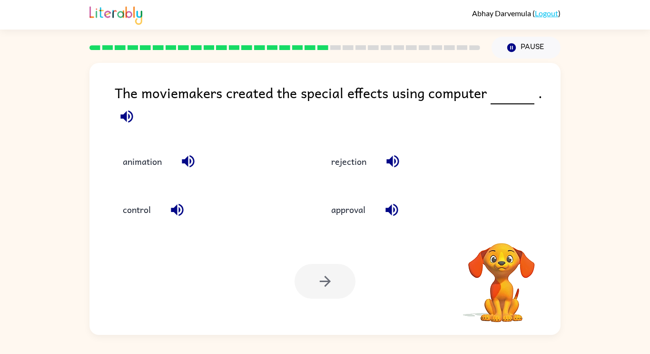
click at [503, 237] on video "Your browser must support playing .mp4 files to use Literably. Please try using…" at bounding box center [501, 275] width 95 height 95
click at [504, 236] on video "Your browser must support playing .mp4 files to use Literably. Please try using…" at bounding box center [501, 275] width 95 height 95
click at [505, 235] on video "Your browser must support playing .mp4 files to use Literably. Please try using…" at bounding box center [501, 275] width 95 height 95
click at [504, 236] on video "Your browser must support playing .mp4 files to use Literably. Please try using…" at bounding box center [501, 275] width 95 height 95
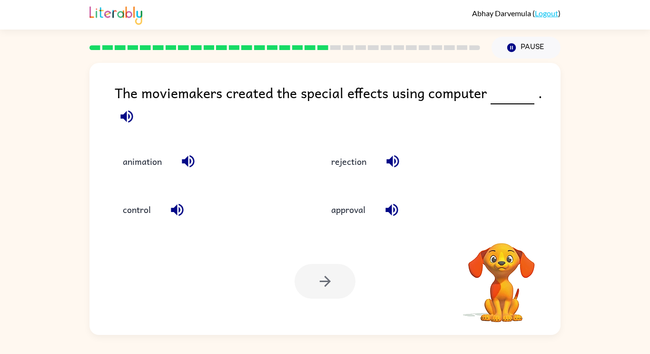
click at [505, 236] on video "Your browser must support playing .mp4 files to use Literably. Please try using…" at bounding box center [501, 275] width 95 height 95
click at [504, 236] on video "Your browser must support playing .mp4 files to use Literably. Please try using…" at bounding box center [501, 275] width 95 height 95
click at [504, 237] on video "Your browser must support playing .mp4 files to use Literably. Please try using…" at bounding box center [501, 275] width 95 height 95
click at [503, 237] on video "Your browser must support playing .mp4 files to use Literably. Please try using…" at bounding box center [501, 275] width 95 height 95
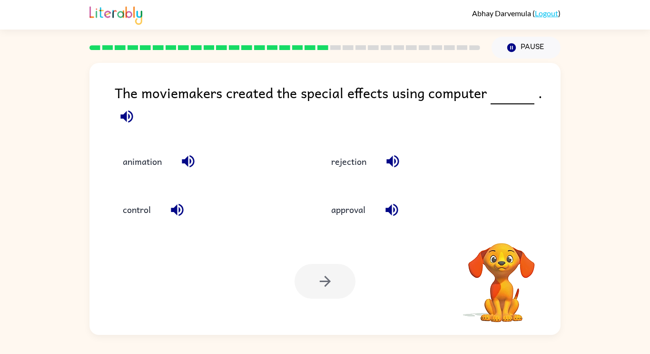
click at [503, 237] on video "Your browser must support playing .mp4 files to use Literably. Please try using…" at bounding box center [501, 275] width 95 height 95
click at [503, 224] on icon "button" at bounding box center [501, 230] width 14 height 14
click at [503, 224] on div "approval" at bounding box center [408, 202] width 208 height 48
click at [503, 224] on icon "button" at bounding box center [501, 230] width 14 height 14
click at [506, 226] on icon "button" at bounding box center [501, 230] width 14 height 14
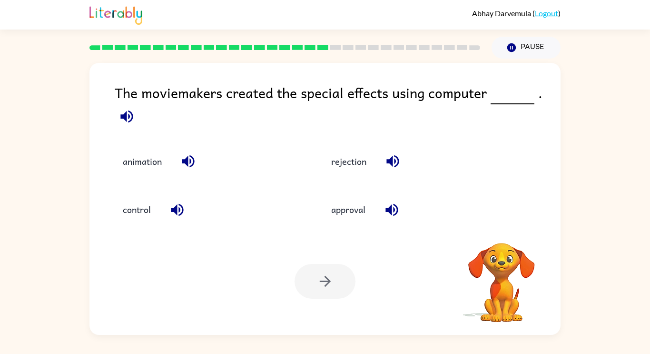
click at [506, 226] on div "approval" at bounding box center [408, 202] width 208 height 48
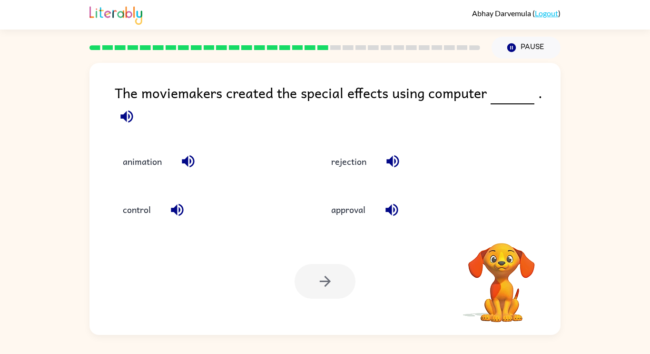
click at [506, 226] on div "approval" at bounding box center [408, 202] width 208 height 48
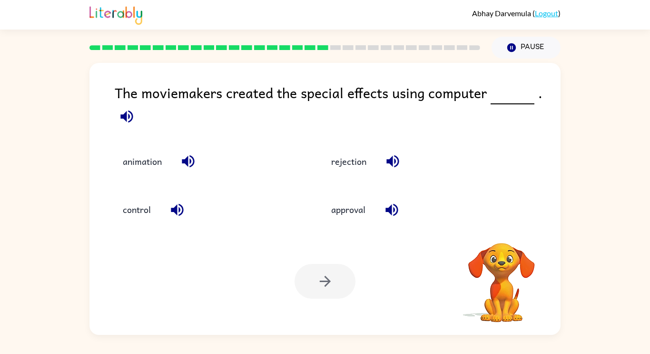
click at [506, 226] on div "approval" at bounding box center [408, 202] width 208 height 48
click at [505, 227] on div "Your browser must support playing .mp4 files to use Literably. Please try using…" at bounding box center [324, 280] width 471 height 107
click at [505, 227] on icon "button" at bounding box center [501, 230] width 14 height 14
click at [505, 227] on div "Your browser must support playing .mp4 files to use Literably. Please try using…" at bounding box center [324, 280] width 471 height 107
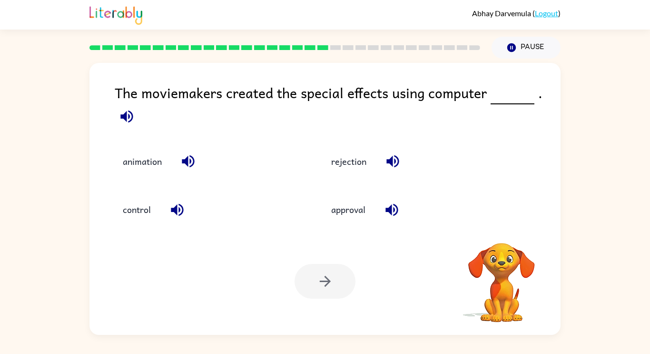
click at [505, 227] on div "Your browser must support playing .mp4 files to use Literably. Please try using…" at bounding box center [324, 280] width 471 height 107
click at [505, 227] on icon "button" at bounding box center [501, 230] width 14 height 14
click at [505, 227] on div "Your browser must support playing .mp4 files to use Literably. Please try using…" at bounding box center [324, 280] width 471 height 107
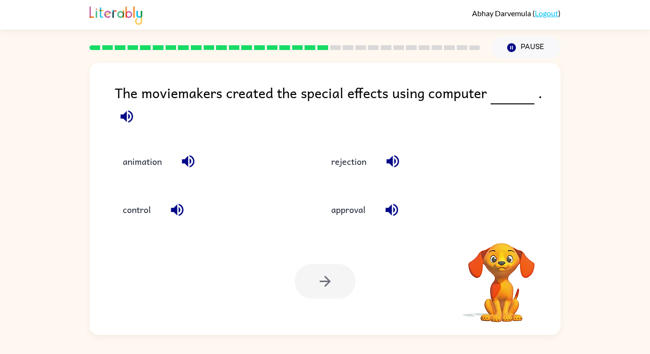
click at [505, 227] on div "Your browser must support playing .mp4 files to use Literably. Please try using…" at bounding box center [324, 280] width 471 height 107
click at [505, 227] on icon "button" at bounding box center [501, 230] width 14 height 14
click at [505, 227] on div "Your browser must support playing .mp4 files to use Literably. Please try using…" at bounding box center [324, 280] width 471 height 107
click at [505, 227] on icon "button" at bounding box center [501, 230] width 14 height 14
click at [157, 165] on button "animation" at bounding box center [142, 161] width 58 height 26
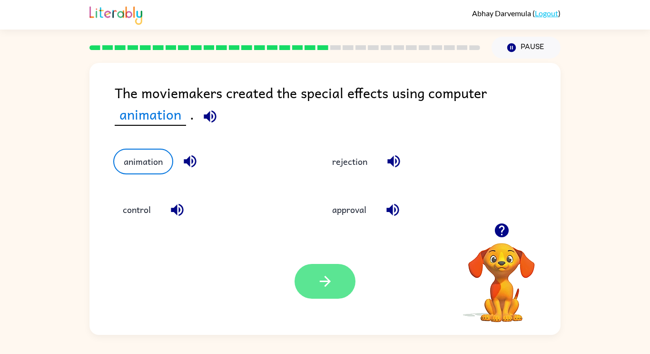
click at [325, 290] on button "button" at bounding box center [325, 281] width 61 height 35
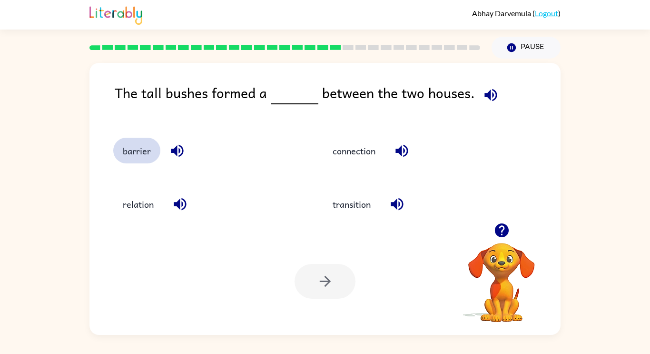
click at [144, 154] on button "barrier" at bounding box center [136, 151] width 47 height 26
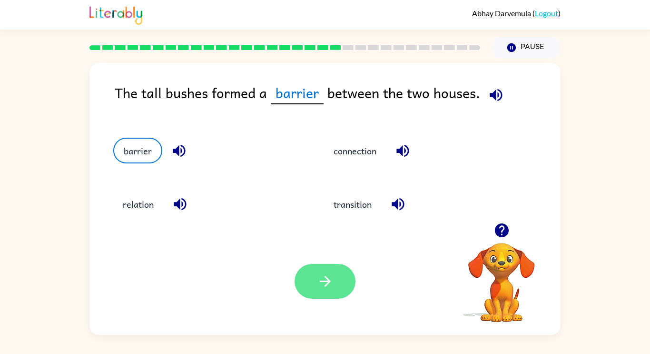
click at [327, 282] on icon "button" at bounding box center [324, 281] width 11 height 11
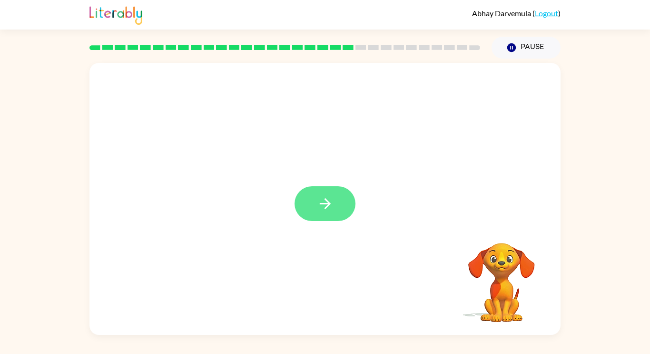
click at [314, 207] on button "button" at bounding box center [325, 203] width 61 height 35
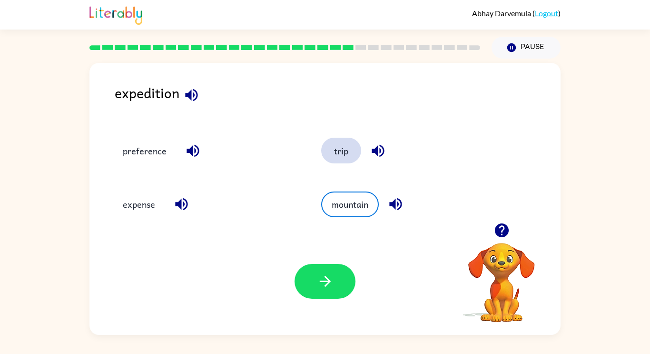
click at [339, 153] on button "trip" at bounding box center [341, 151] width 40 height 26
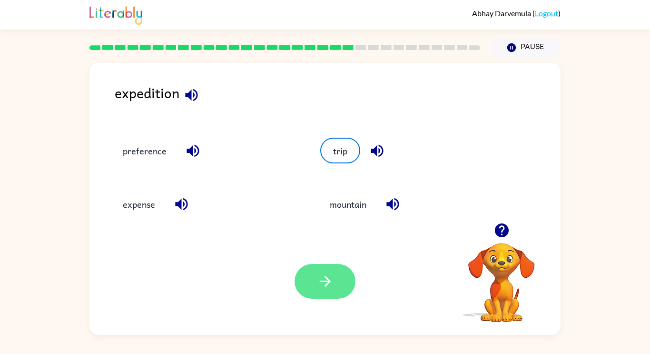
click at [320, 273] on icon "button" at bounding box center [325, 281] width 17 height 17
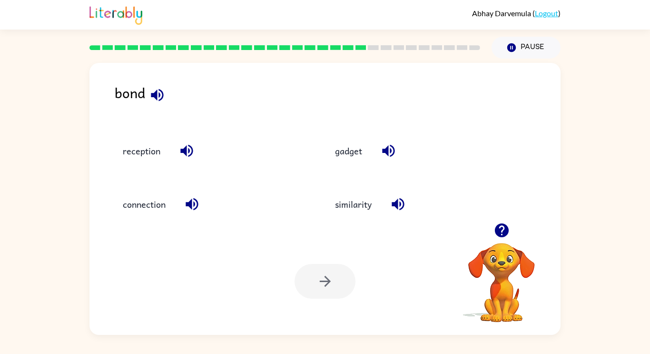
click at [513, 223] on div at bounding box center [501, 230] width 95 height 24
click at [506, 227] on icon "button" at bounding box center [501, 230] width 14 height 14
click at [127, 210] on button "connection" at bounding box center [144, 204] width 62 height 26
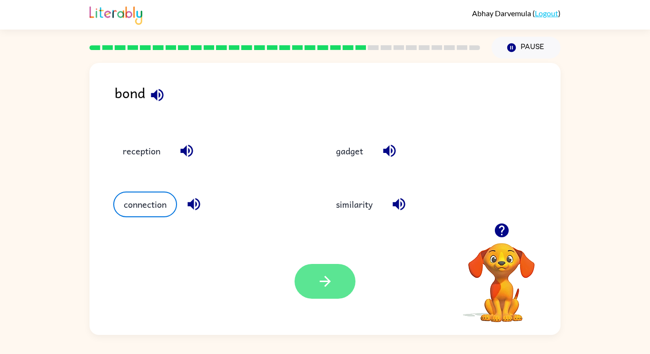
click at [344, 290] on button "button" at bounding box center [325, 281] width 61 height 35
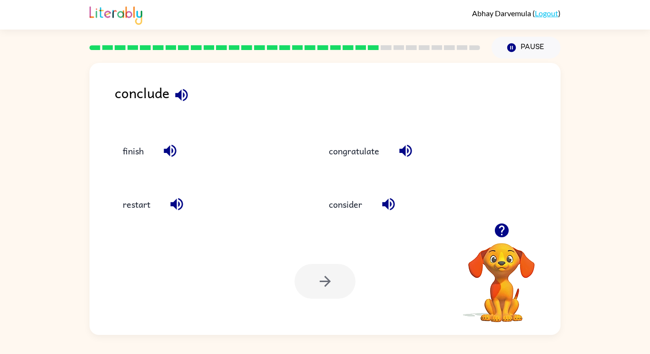
click at [510, 239] on div at bounding box center [501, 230] width 95 height 24
click at [506, 230] on icon "button" at bounding box center [501, 230] width 14 height 14
click at [504, 241] on button "button" at bounding box center [502, 230] width 24 height 24
click at [505, 234] on icon "button" at bounding box center [501, 230] width 14 height 14
click at [495, 235] on video "Your browser must support playing .mp4 files to use Literably. Please try using…" at bounding box center [501, 275] width 95 height 95
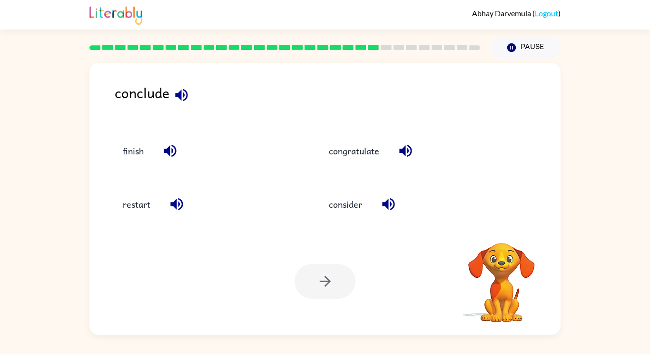
click at [495, 234] on video "Your browser must support playing .mp4 files to use Literably. Please try using…" at bounding box center [501, 275] width 95 height 95
click at [505, 231] on video "Your browser must support playing .mp4 files to use Literably. Please try using…" at bounding box center [501, 275] width 95 height 95
click at [496, 230] on icon "button" at bounding box center [501, 230] width 14 height 14
click at [492, 233] on video "Your browser must support playing .mp4 files to use Literably. Please try using…" at bounding box center [501, 275] width 95 height 95
click at [495, 233] on video "Your browser must support playing .mp4 files to use Literably. Please try using…" at bounding box center [501, 275] width 95 height 95
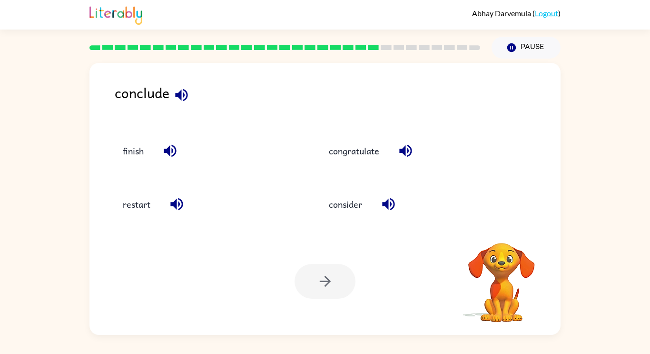
click at [494, 237] on video "Your browser must support playing .mp4 files to use Literably. Please try using…" at bounding box center [501, 275] width 95 height 95
click at [496, 235] on video "Your browser must support playing .mp4 files to use Literably. Please try using…" at bounding box center [501, 275] width 95 height 95
click at [486, 237] on div at bounding box center [501, 230] width 95 height 24
click at [490, 230] on button "button" at bounding box center [502, 230] width 24 height 24
click at [487, 231] on video "Your browser must support playing .mp4 files to use Literably. Please try using…" at bounding box center [501, 275] width 95 height 95
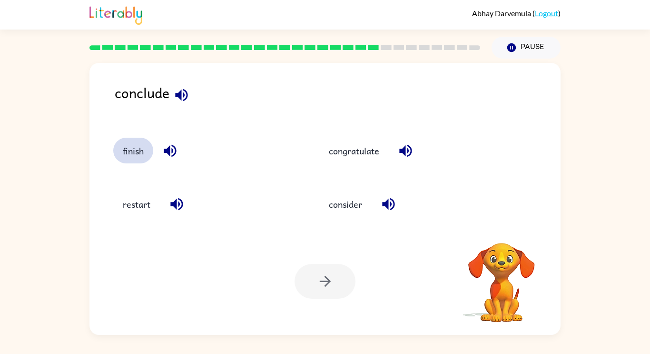
click at [138, 155] on button "finish" at bounding box center [133, 151] width 40 height 26
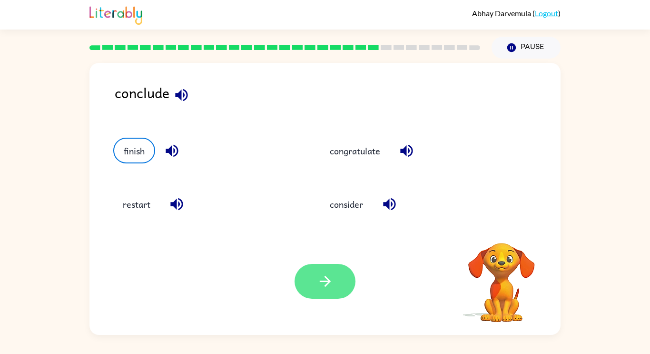
click at [335, 293] on button "button" at bounding box center [325, 281] width 61 height 35
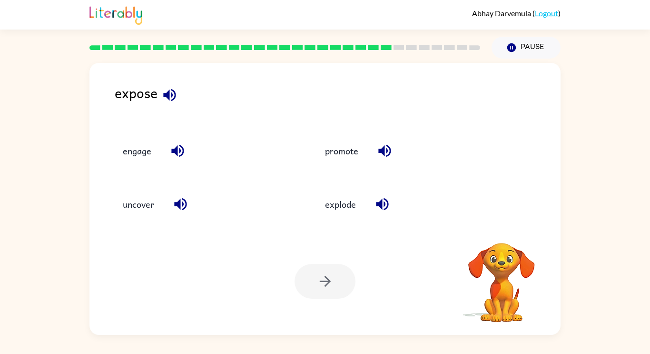
click at [504, 230] on video "Your browser must support playing .mp4 files to use Literably. Please try using…" at bounding box center [501, 275] width 95 height 95
click at [140, 209] on button "uncover" at bounding box center [138, 204] width 50 height 26
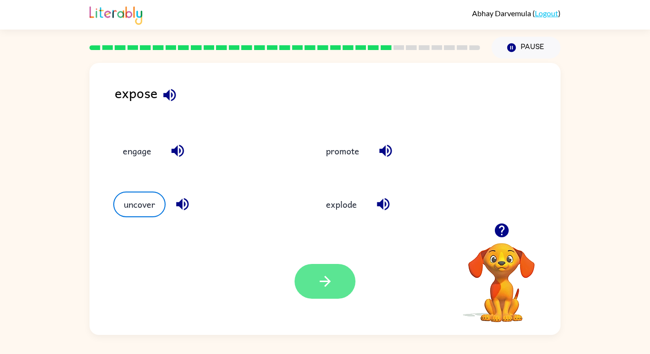
click at [324, 276] on icon "button" at bounding box center [325, 281] width 17 height 17
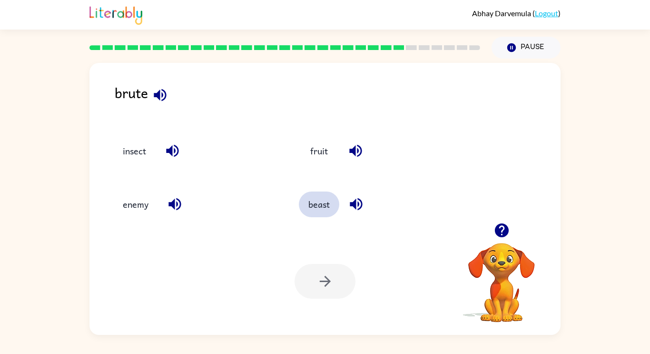
click at [325, 201] on button "beast" at bounding box center [319, 204] width 40 height 26
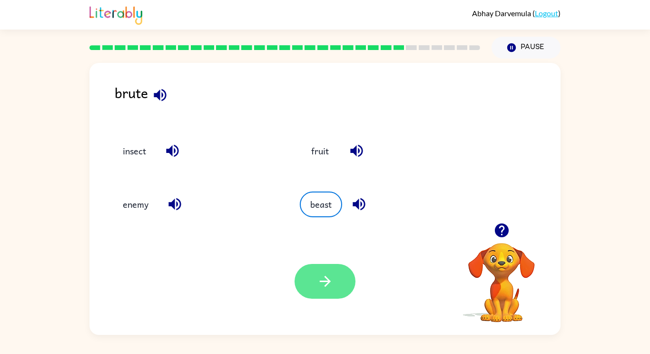
click at [317, 276] on icon "button" at bounding box center [325, 281] width 17 height 17
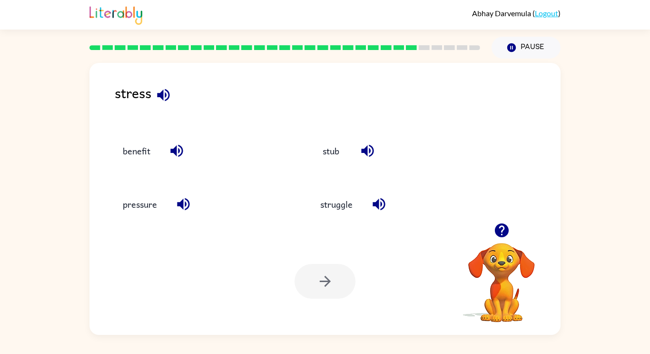
click at [388, 215] on div "struggle" at bounding box center [399, 204] width 176 height 26
click at [339, 198] on button "struggle" at bounding box center [336, 204] width 51 height 26
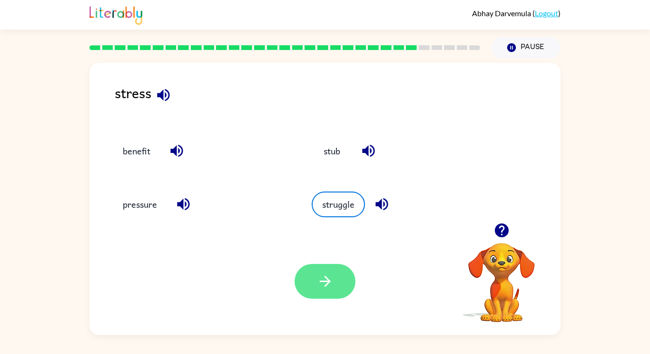
click at [332, 289] on icon "button" at bounding box center [325, 281] width 17 height 17
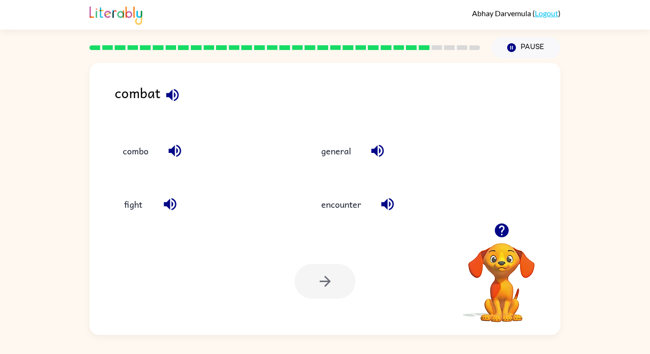
click at [508, 229] on icon "button" at bounding box center [501, 230] width 14 height 14
click at [499, 228] on video "Your browser must support playing .mp4 files to use Literably. Please try using…" at bounding box center [501, 275] width 95 height 95
click at [497, 231] on video "Your browser must support playing .mp4 files to use Literably. Please try using…" at bounding box center [501, 275] width 95 height 95
click at [499, 229] on video "Your browser must support playing .mp4 files to use Literably. Please try using…" at bounding box center [501, 275] width 95 height 95
click at [501, 230] on video "Your browser must support playing .mp4 files to use Literably. Please try using…" at bounding box center [501, 275] width 95 height 95
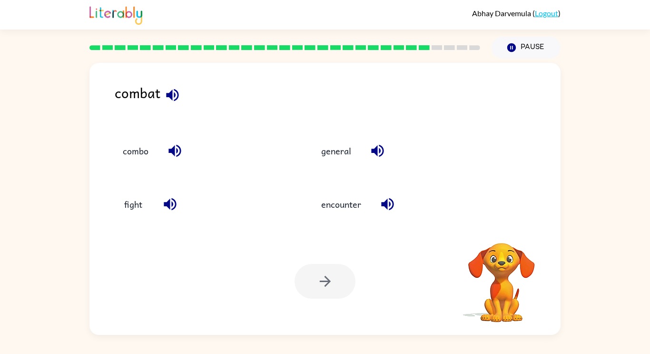
click at [502, 238] on video "Your browser must support playing .mp4 files to use Literably. Please try using…" at bounding box center [501, 275] width 95 height 95
click at [499, 235] on video "Your browser must support playing .mp4 files to use Literably. Please try using…" at bounding box center [501, 275] width 95 height 95
click at [505, 234] on video "Your browser must support playing .mp4 files to use Literably. Please try using…" at bounding box center [501, 275] width 95 height 95
click at [499, 237] on video "Your browser must support playing .mp4 files to use Literably. Please try using…" at bounding box center [501, 275] width 95 height 95
click at [503, 239] on video "Your browser must support playing .mp4 files to use Literably. Please try using…" at bounding box center [501, 275] width 95 height 95
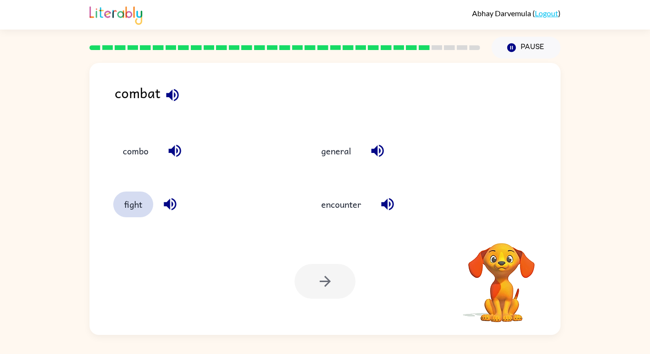
click at [503, 242] on video "Your browser must support playing .mp4 files to use Literably. Please try using…" at bounding box center [501, 275] width 95 height 95
click at [116, 206] on button "fight" at bounding box center [133, 204] width 40 height 26
click at [127, 205] on button "fight" at bounding box center [133, 204] width 40 height 26
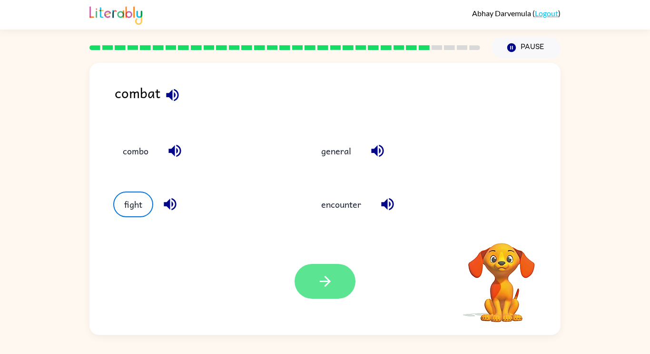
click at [313, 278] on button "button" at bounding box center [325, 281] width 61 height 35
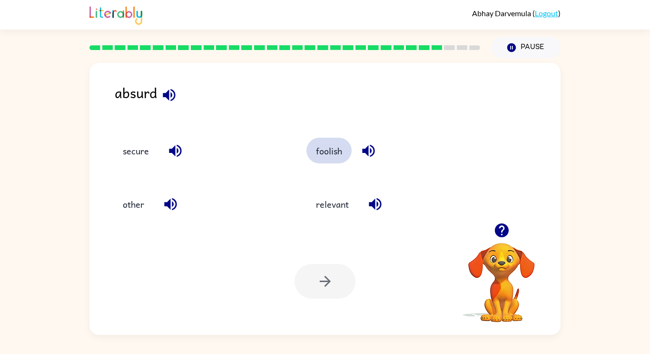
click at [330, 148] on button "foolish" at bounding box center [328, 151] width 45 height 26
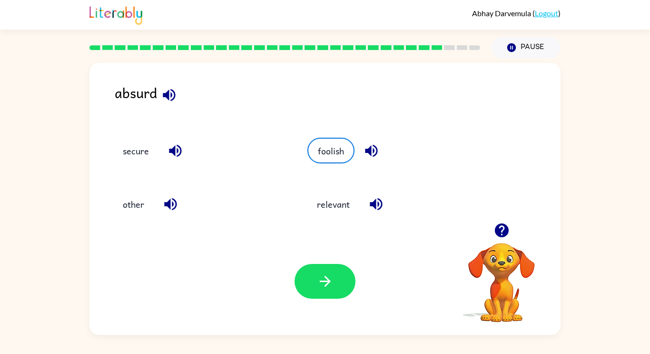
click at [326, 307] on div "Your browser must support playing .mp4 files to use Literably. Please try using…" at bounding box center [324, 280] width 471 height 107
click at [325, 275] on icon "button" at bounding box center [325, 281] width 17 height 17
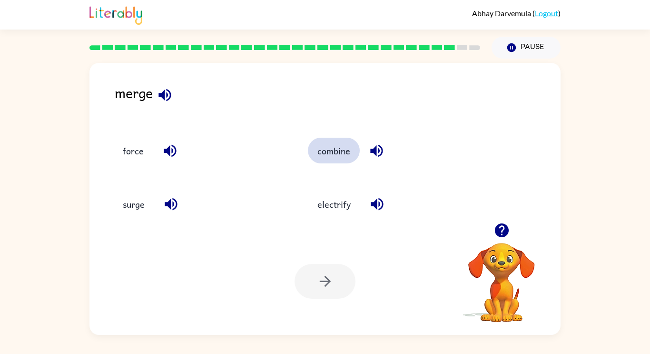
click at [339, 161] on button "combine" at bounding box center [334, 151] width 52 height 26
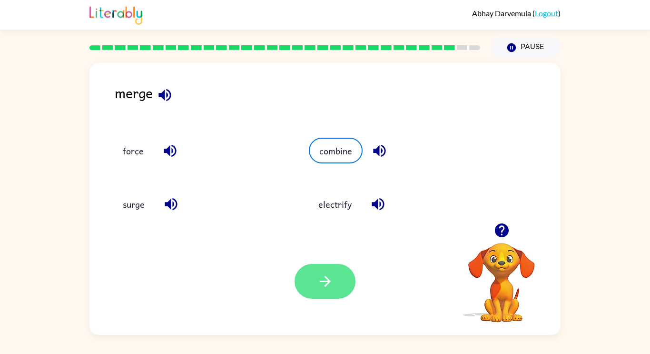
click at [331, 281] on icon "button" at bounding box center [325, 281] width 17 height 17
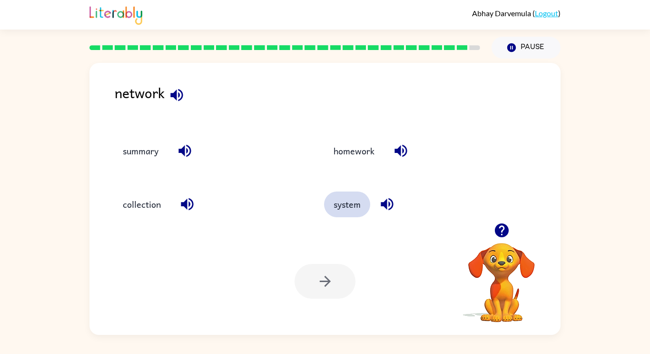
click at [336, 215] on button "system" at bounding box center [347, 204] width 46 height 26
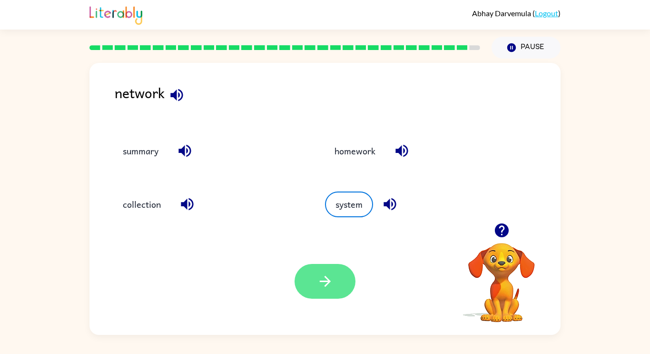
click at [328, 276] on icon "button" at bounding box center [325, 281] width 17 height 17
